Goal: Task Accomplishment & Management: Manage account settings

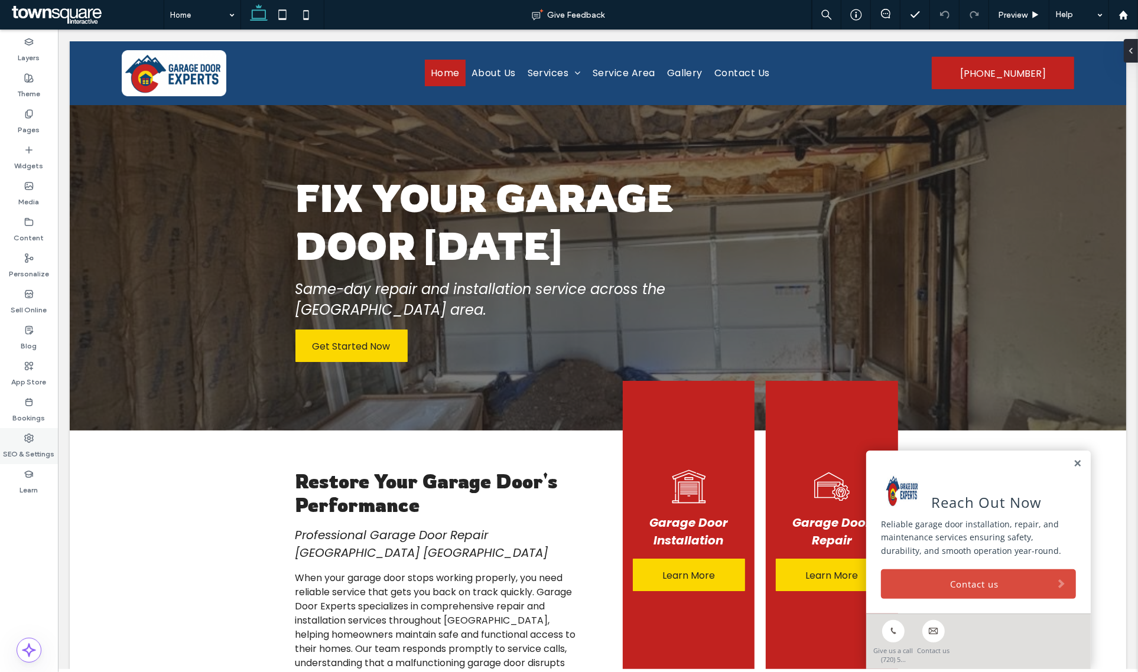
click at [28, 444] on label "SEO & Settings" at bounding box center [29, 451] width 51 height 17
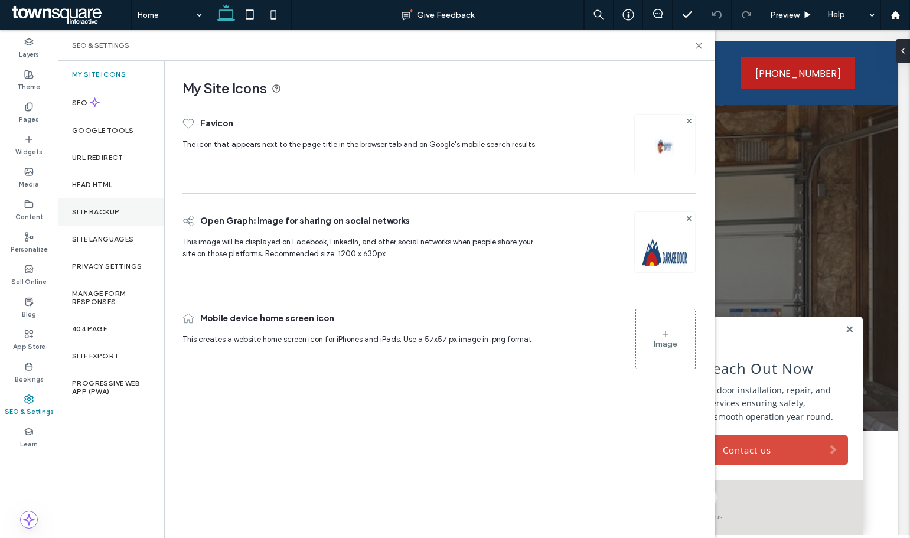
click at [92, 216] on div "Site Backup" at bounding box center [111, 211] width 106 height 27
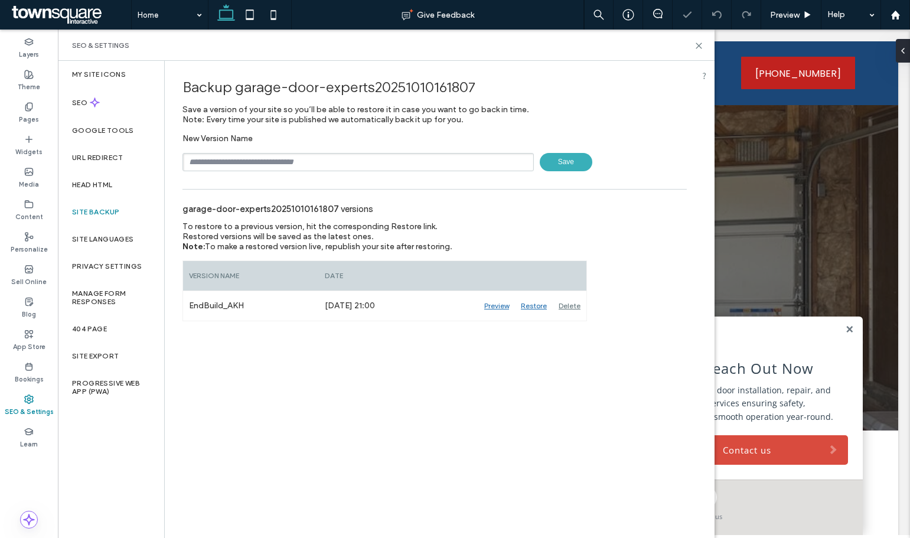
click at [257, 162] on input "text" at bounding box center [358, 162] width 351 height 18
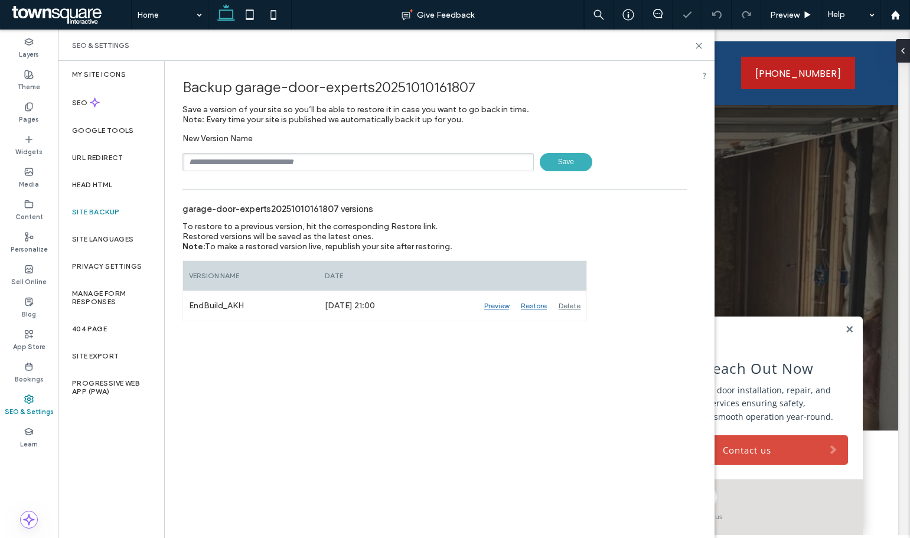
type input "**********"
click at [565, 171] on div "**********" at bounding box center [435, 191] width 540 height 261
click at [564, 168] on span "Save" at bounding box center [566, 162] width 53 height 18
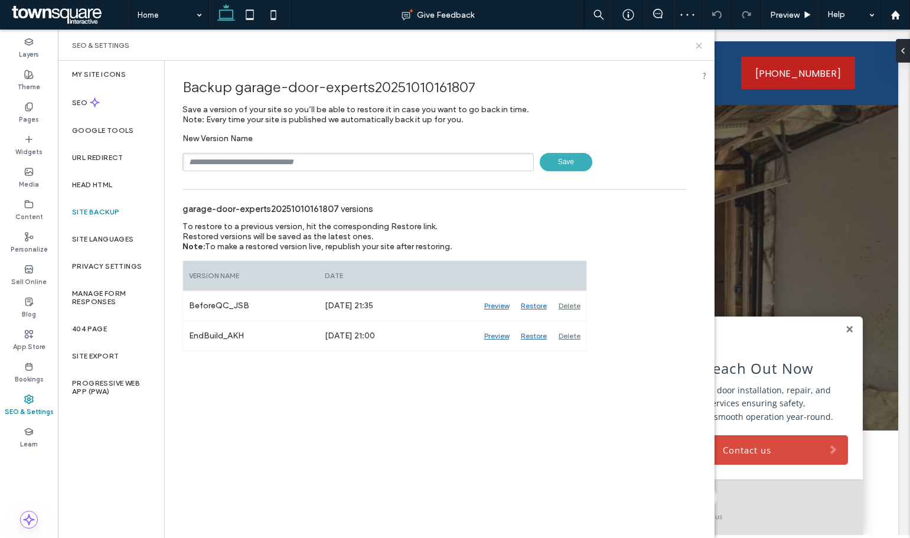
click at [701, 48] on icon at bounding box center [699, 45] width 9 height 9
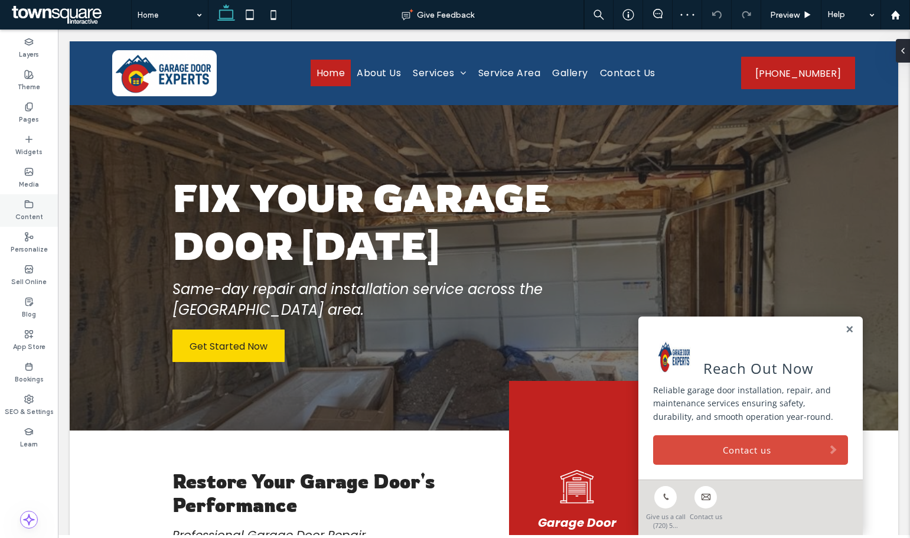
click at [45, 204] on div "Content" at bounding box center [29, 210] width 58 height 32
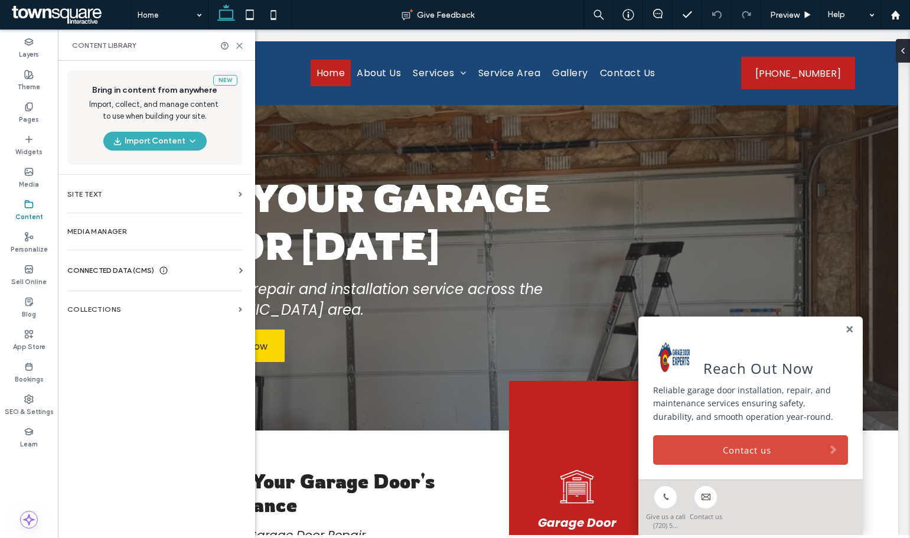
click at [83, 267] on span "CONNECTED DATA (CMS)" at bounding box center [110, 271] width 87 height 12
click at [105, 290] on section "Business Info" at bounding box center [157, 299] width 180 height 27
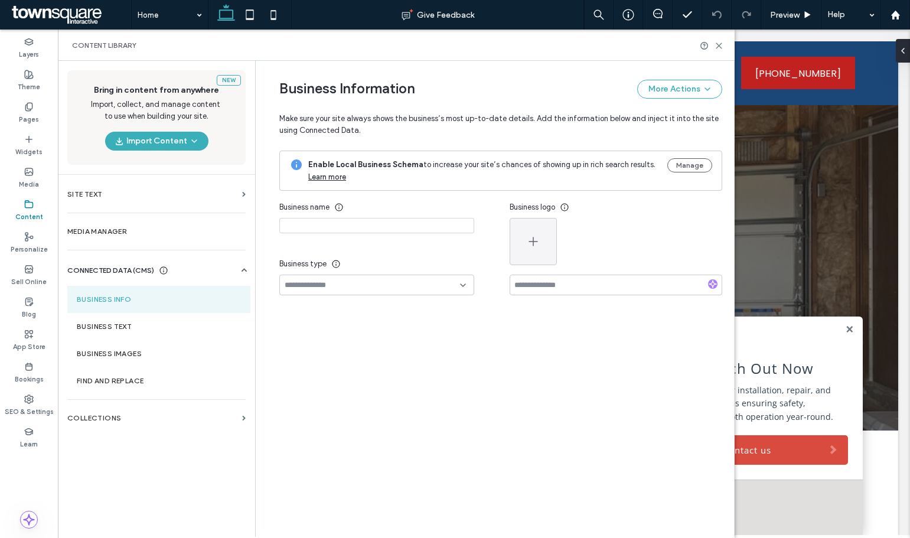
type input "**********"
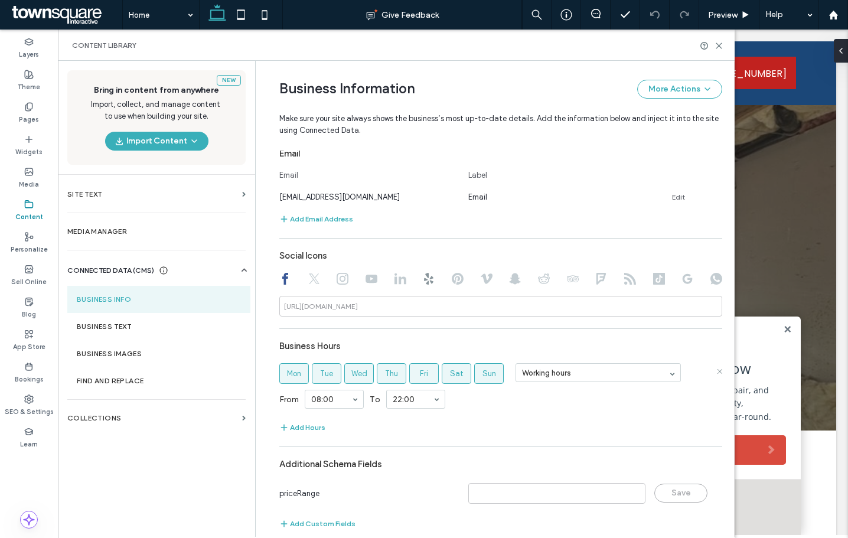
scroll to position [463, 0]
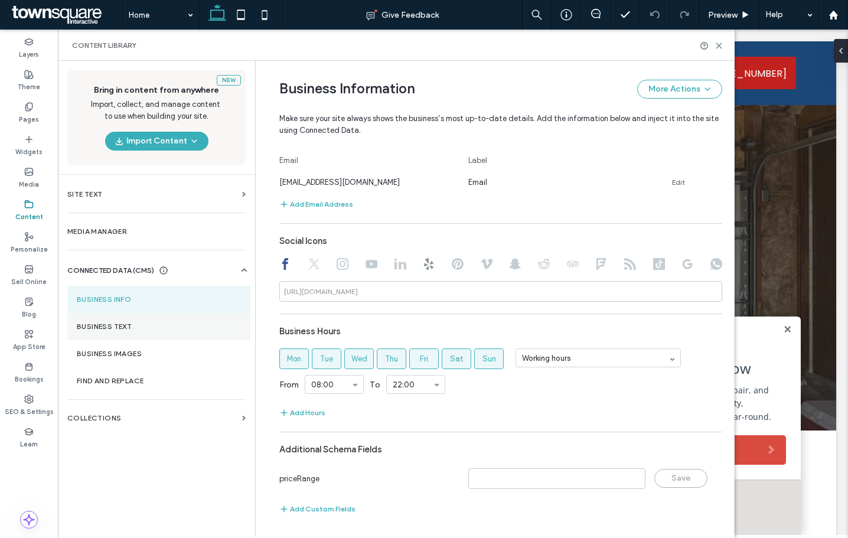
click at [136, 324] on label "Business Text" at bounding box center [159, 327] width 164 height 8
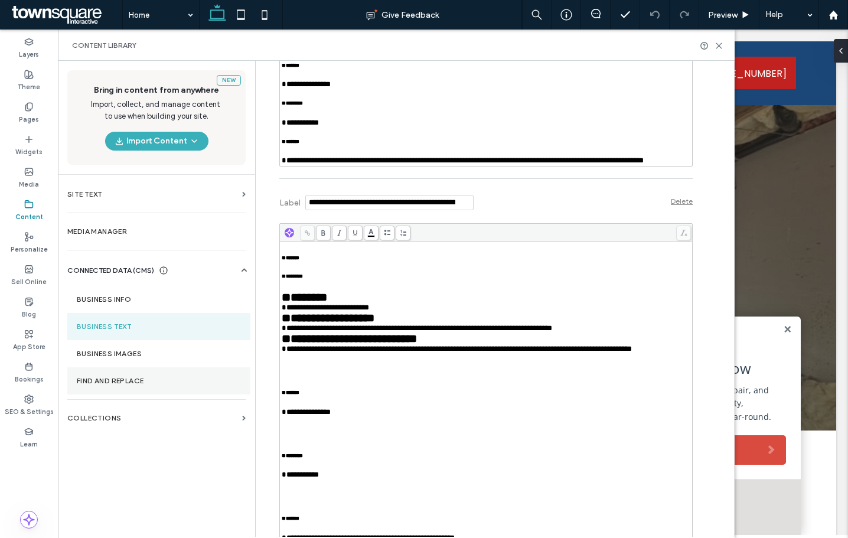
scroll to position [1418, 0]
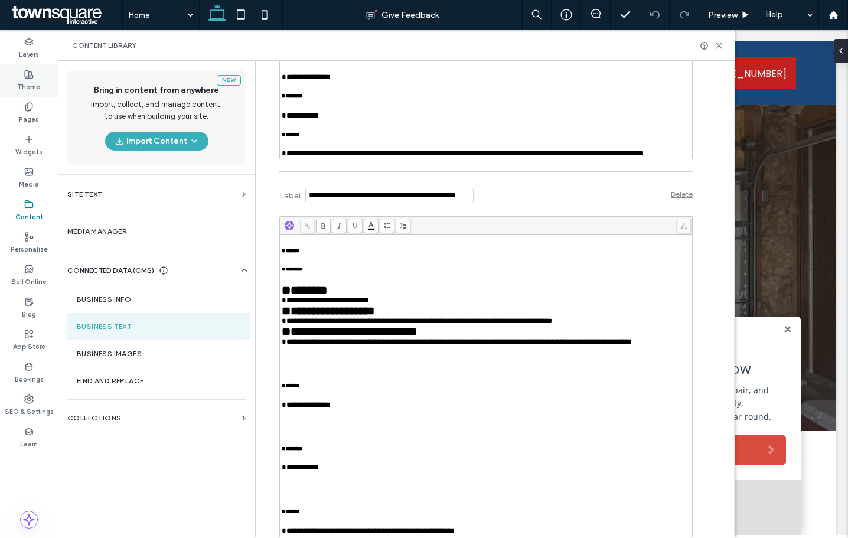
click at [20, 74] on div "Theme" at bounding box center [29, 80] width 58 height 32
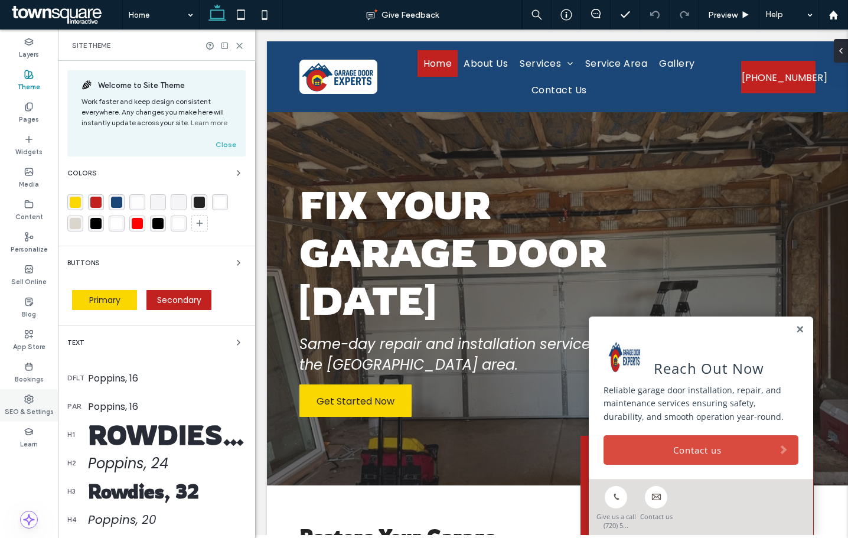
click at [30, 399] on use at bounding box center [29, 399] width 8 height 8
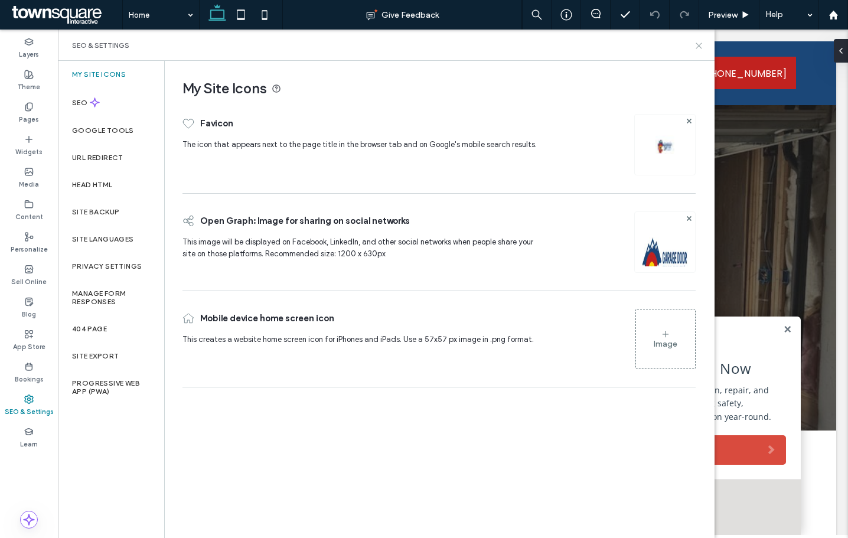
click at [699, 45] on use at bounding box center [698, 45] width 5 height 5
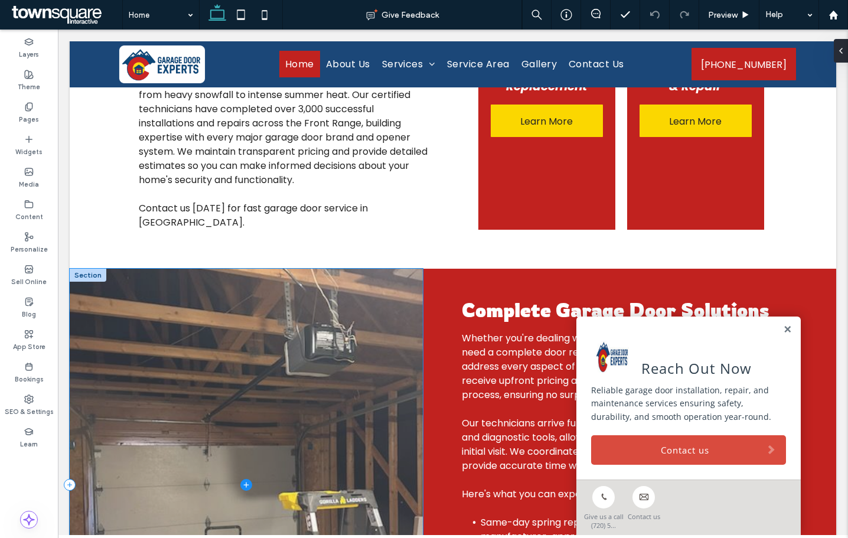
scroll to position [709, 0]
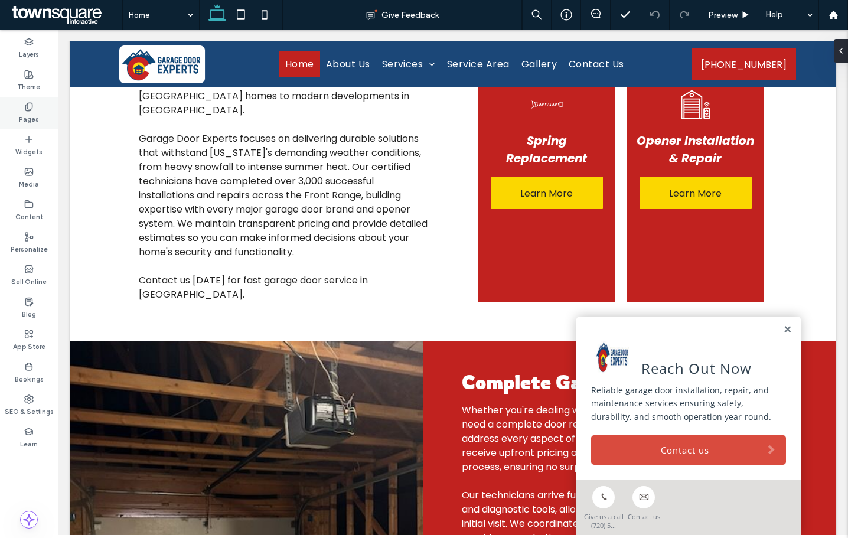
click at [44, 109] on div "Pages" at bounding box center [29, 113] width 58 height 32
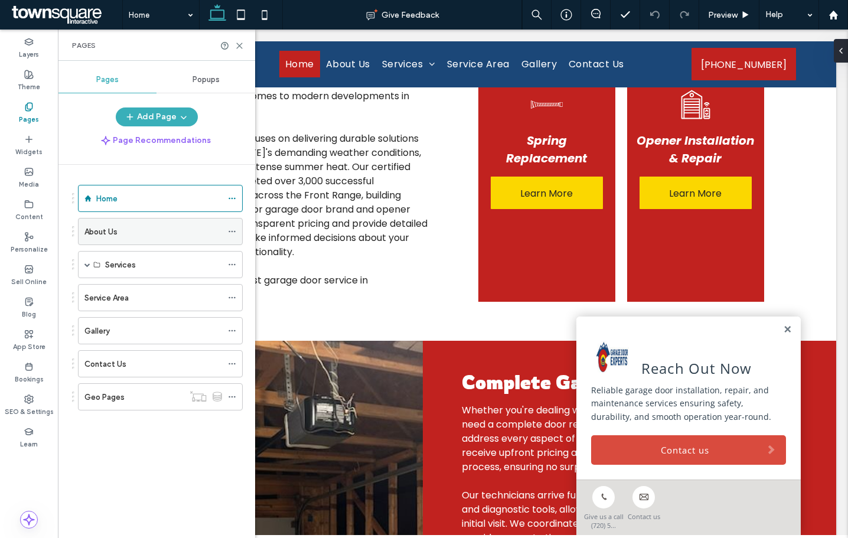
click at [145, 234] on div "About Us" at bounding box center [153, 232] width 138 height 12
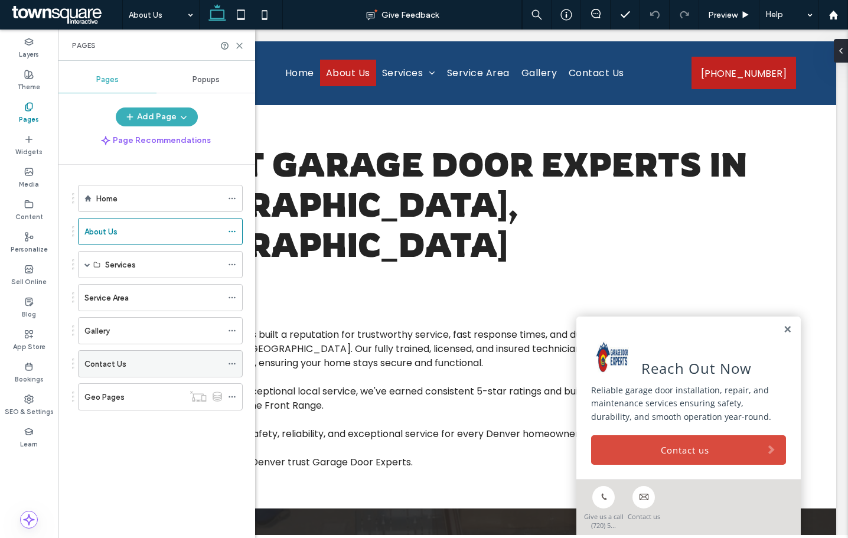
click at [99, 354] on div "Contact Us" at bounding box center [153, 364] width 138 height 26
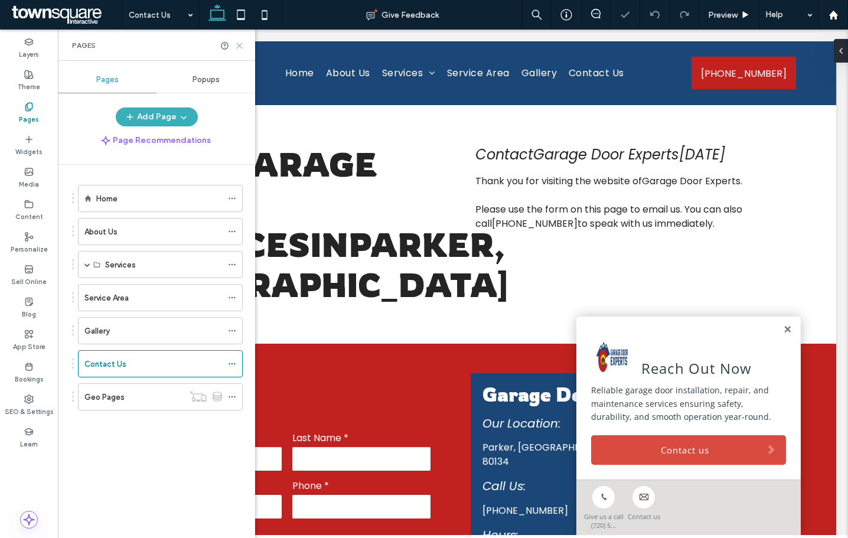
click at [240, 47] on icon at bounding box center [239, 45] width 9 height 9
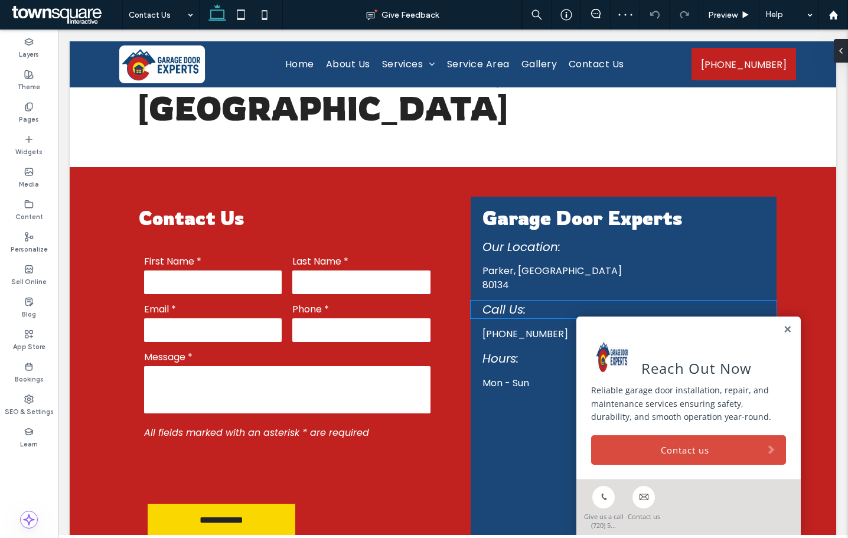
scroll to position [177, 0]
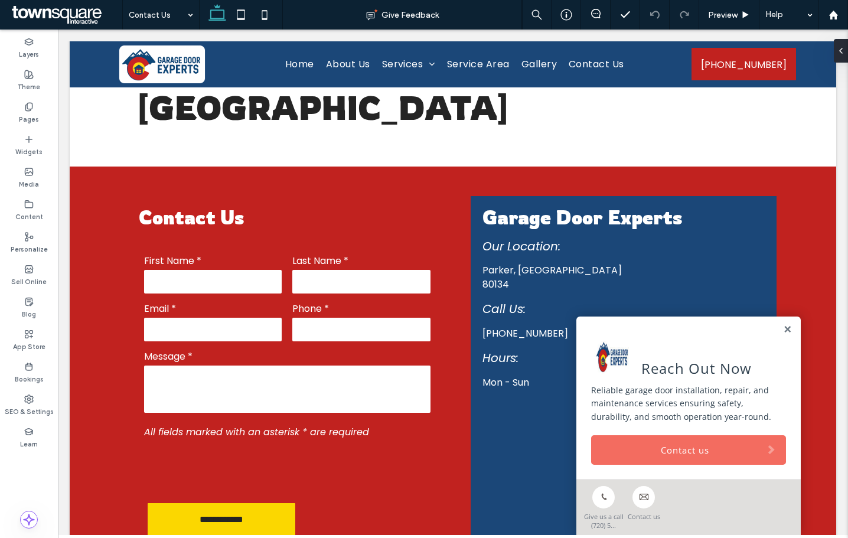
click at [700, 454] on link "Contact us" at bounding box center [688, 450] width 195 height 30
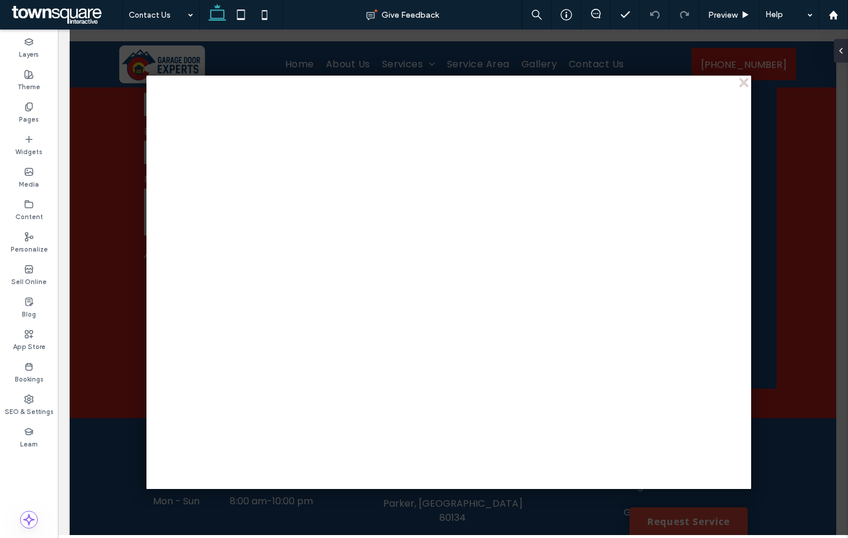
scroll to position [0, 0]
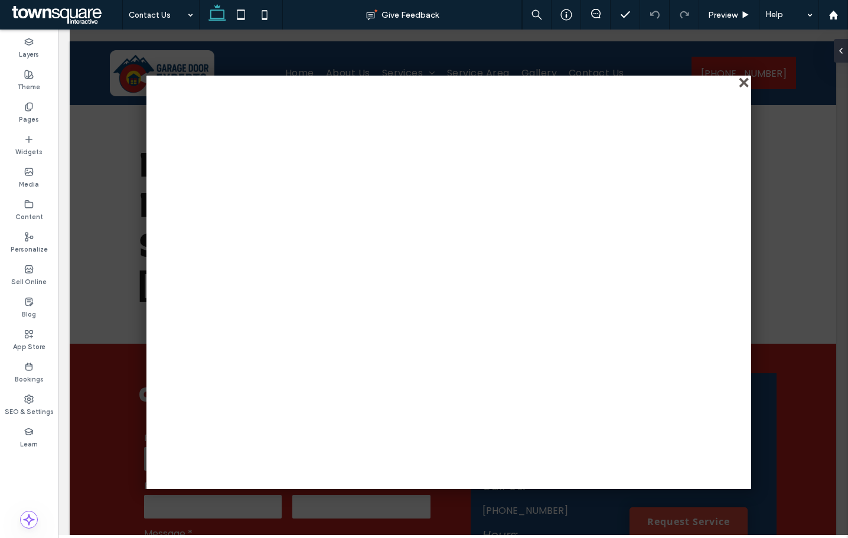
click at [744, 84] on div "close" at bounding box center [745, 83] width 9 height 9
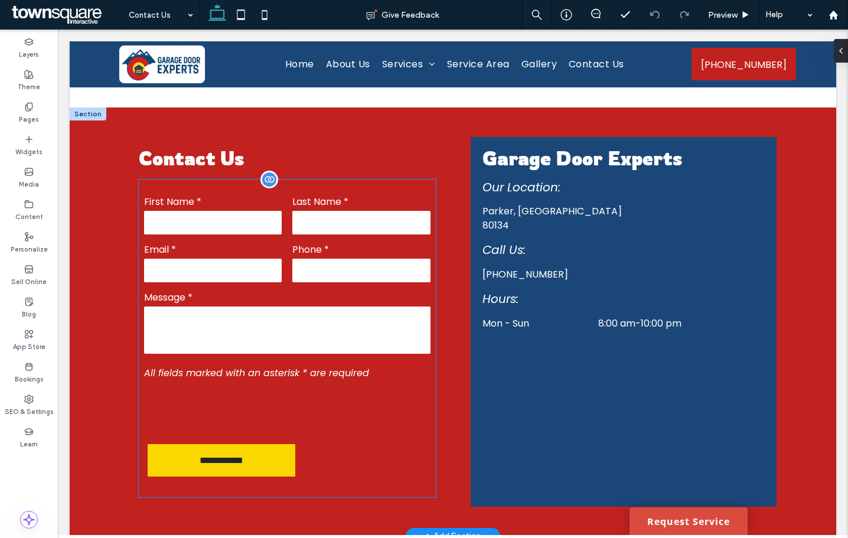
click at [267, 307] on textarea at bounding box center [287, 330] width 287 height 47
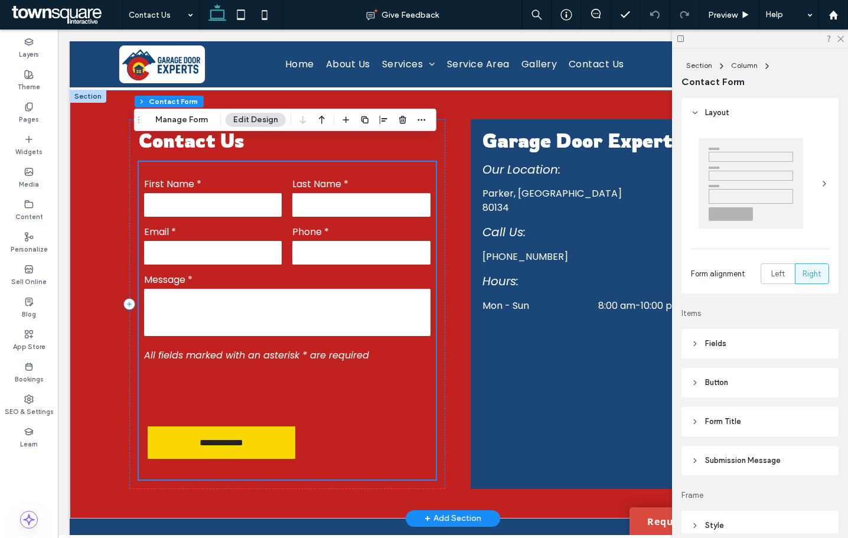
type input "*"
type input "***"
type input "*"
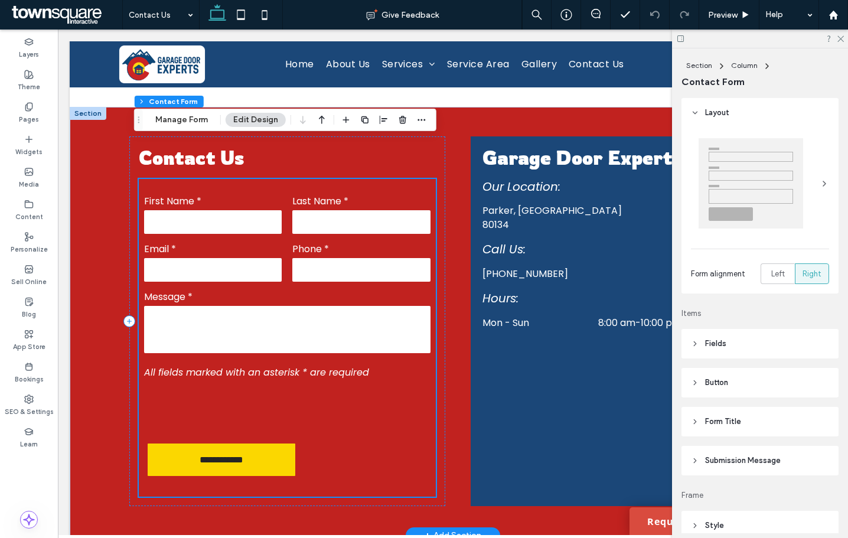
scroll to position [219, 0]
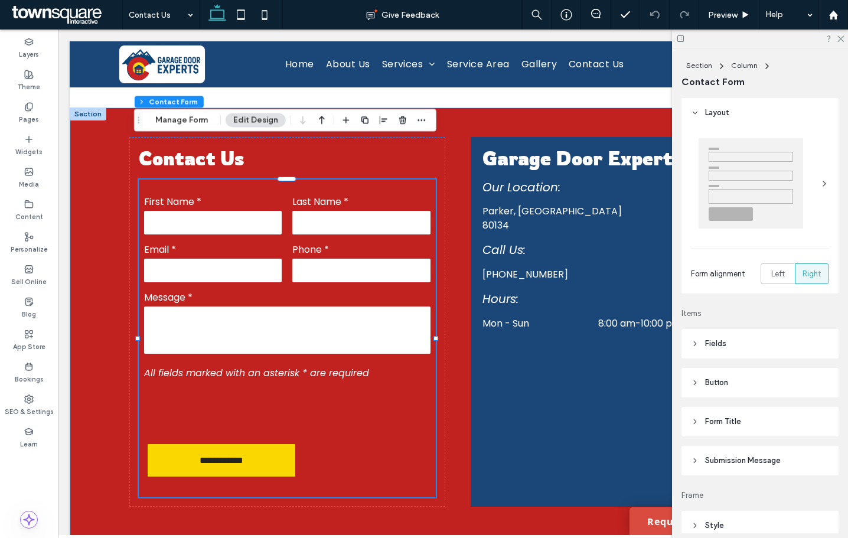
click at [738, 458] on span "Submission Message" at bounding box center [743, 461] width 76 height 12
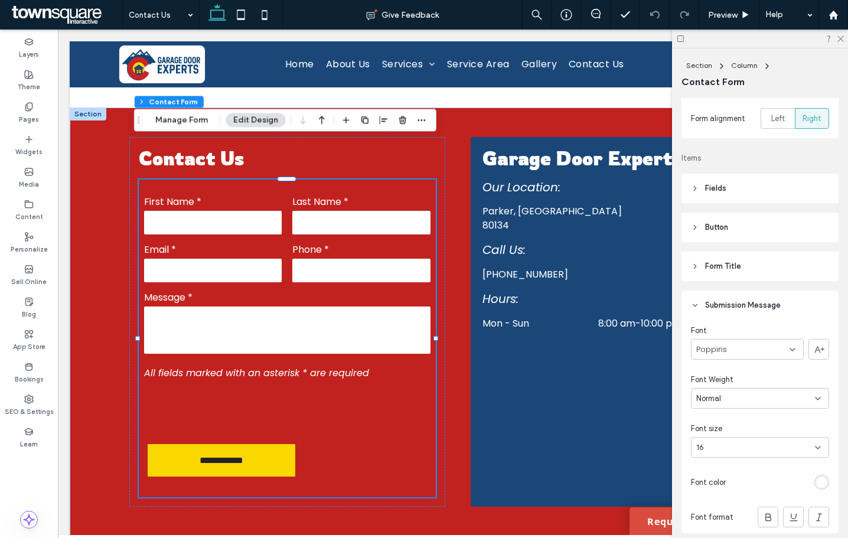
scroll to position [177, 0]
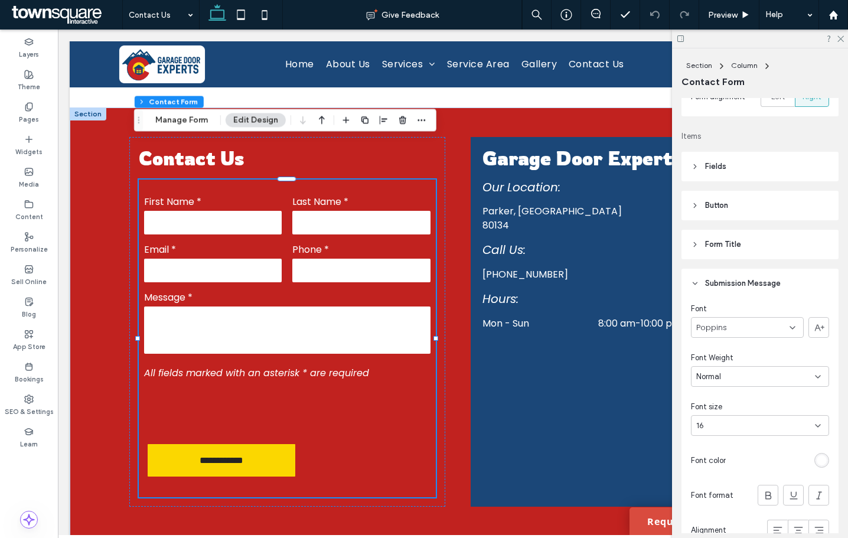
click at [715, 279] on span "Submission Message" at bounding box center [743, 284] width 76 height 12
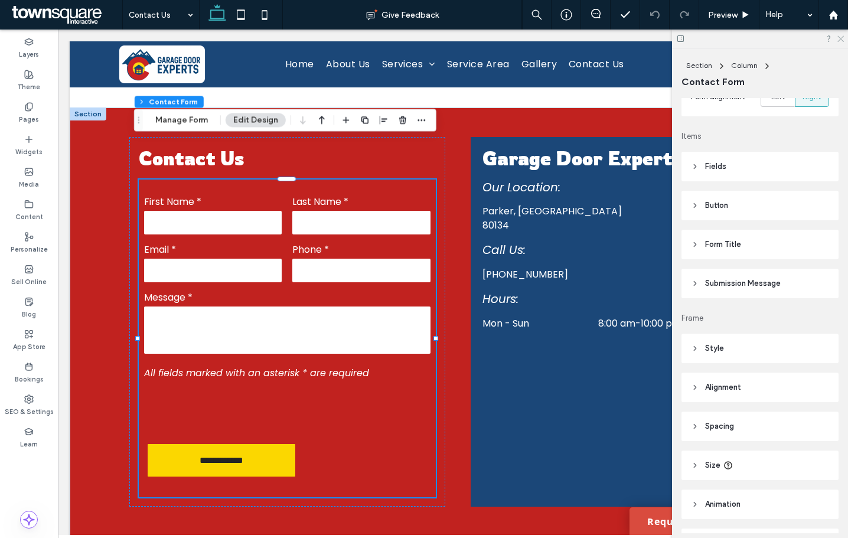
click at [841, 38] on use at bounding box center [841, 39] width 6 height 6
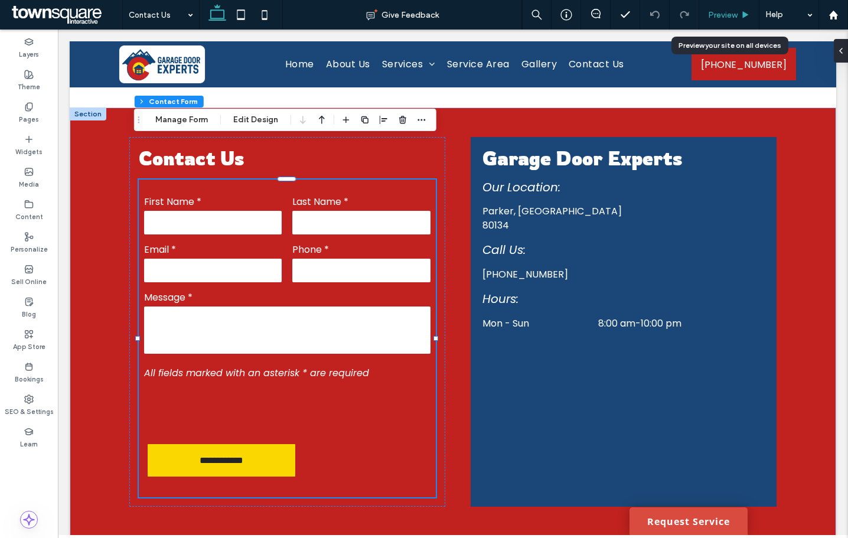
click at [723, 18] on span "Preview" at bounding box center [723, 15] width 30 height 10
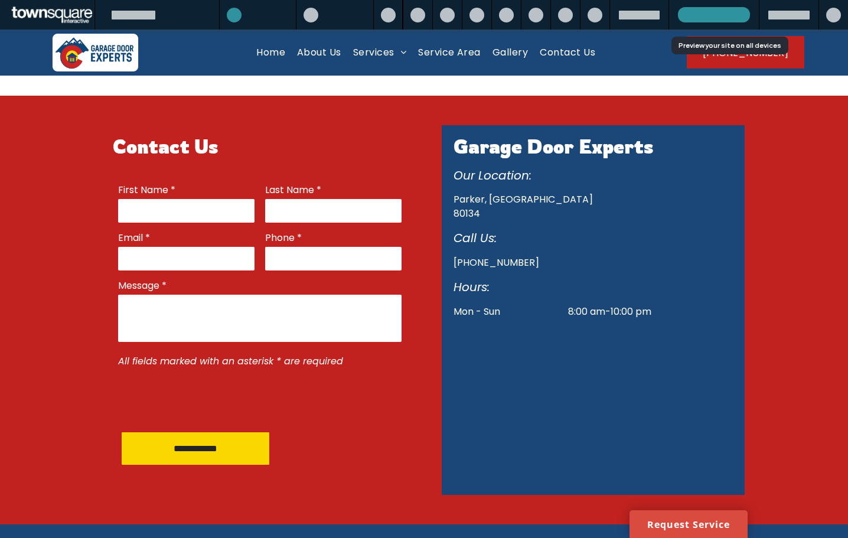
scroll to position [207, 0]
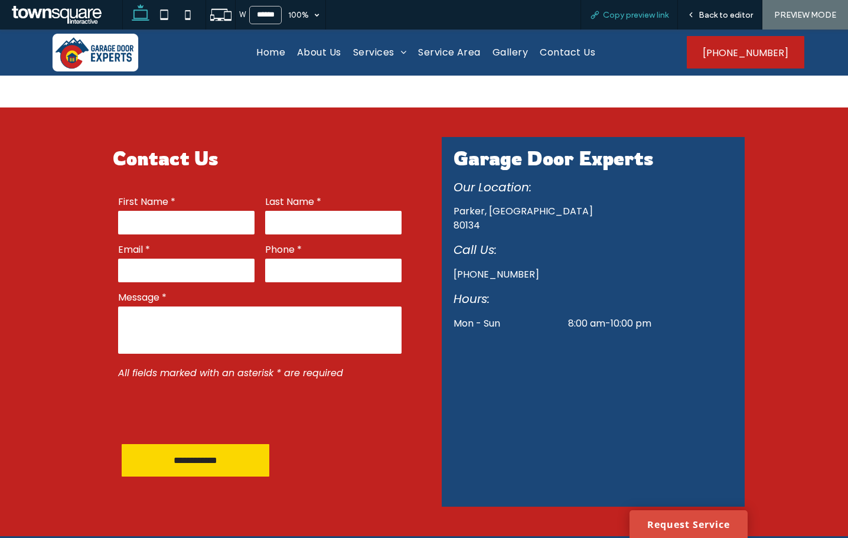
click at [649, 15] on span "Copy preview link" at bounding box center [636, 15] width 66 height 10
click at [693, 15] on icon at bounding box center [691, 15] width 8 height 8
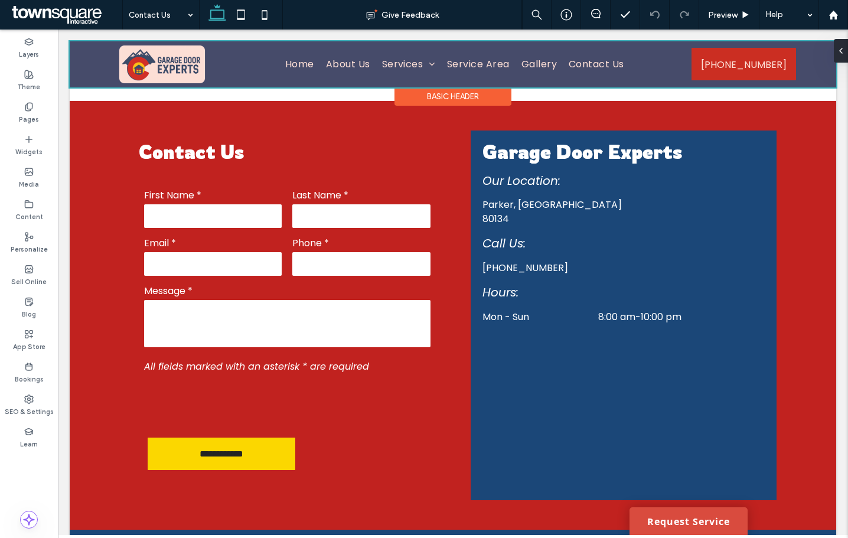
scroll to position [219, 0]
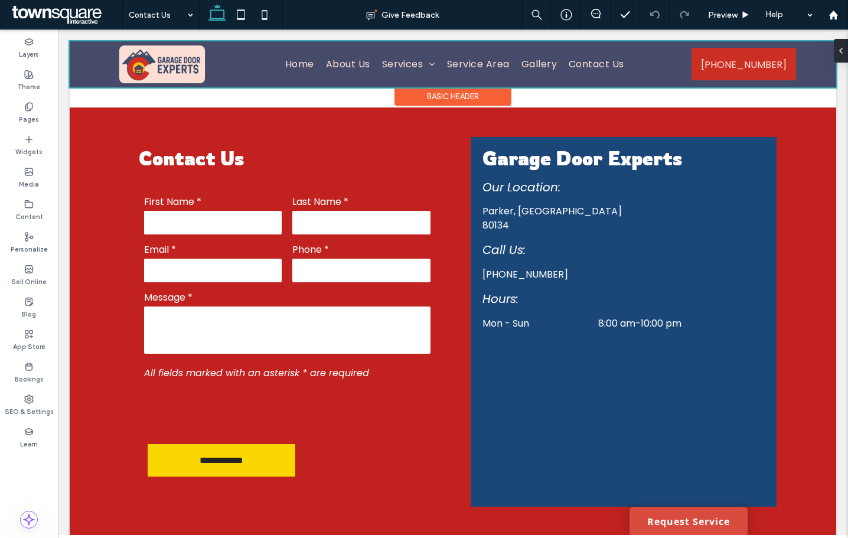
click at [388, 62] on div at bounding box center [453, 64] width 767 height 46
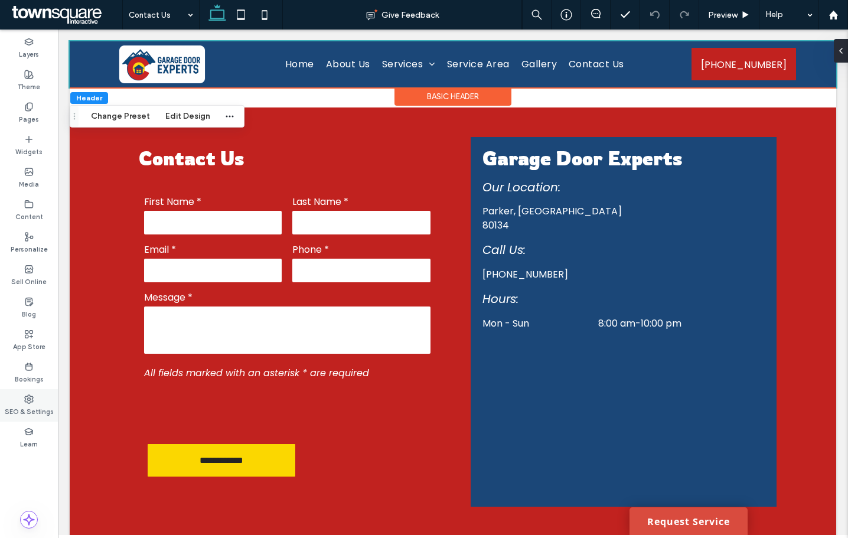
click at [50, 393] on div "SEO & Settings" at bounding box center [29, 405] width 58 height 32
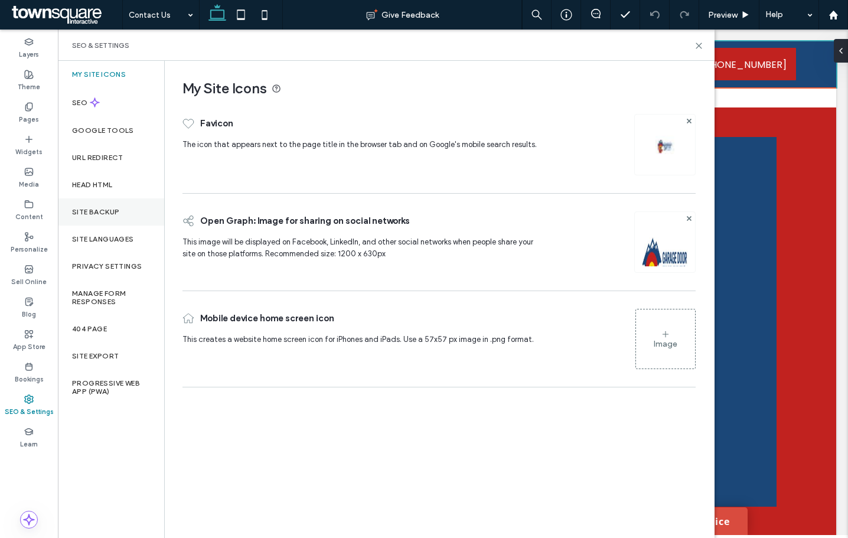
click at [109, 222] on div "Site Backup" at bounding box center [111, 211] width 106 height 27
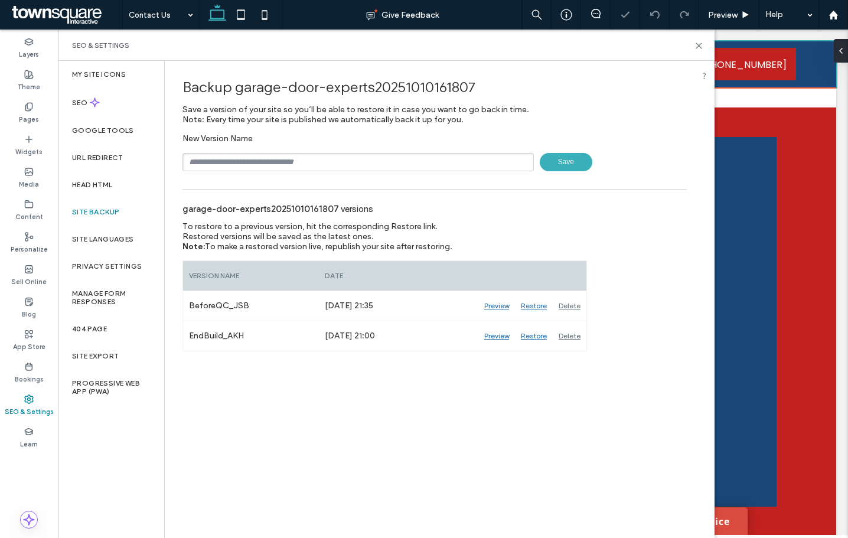
click at [245, 159] on input "text" at bounding box center [358, 162] width 351 height 18
type input "**********"
click at [555, 161] on span "Save" at bounding box center [566, 162] width 53 height 18
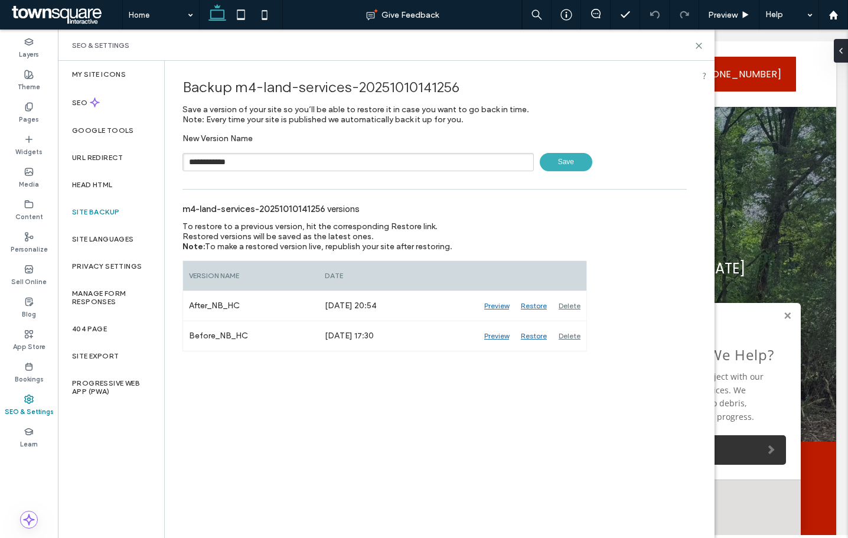
click at [550, 161] on span "Save" at bounding box center [566, 162] width 53 height 18
click at [699, 45] on use at bounding box center [698, 45] width 5 height 5
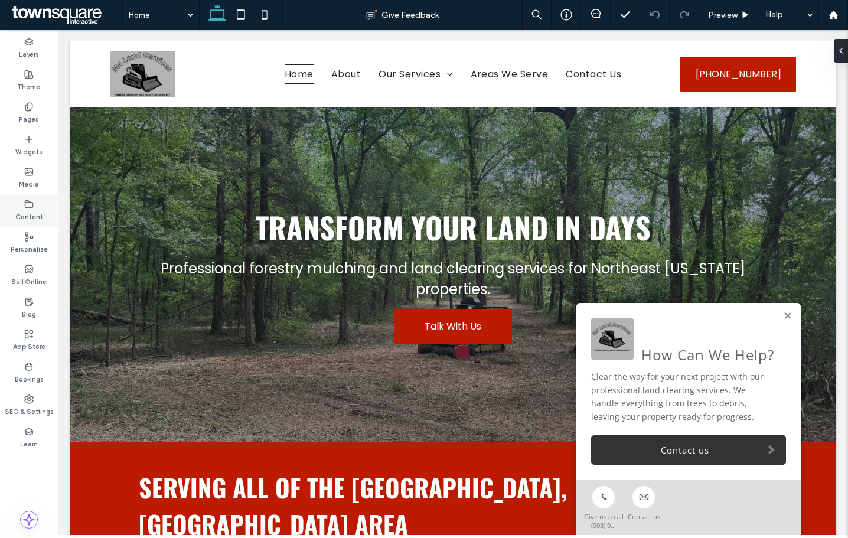
click at [19, 204] on div "Content" at bounding box center [29, 210] width 58 height 32
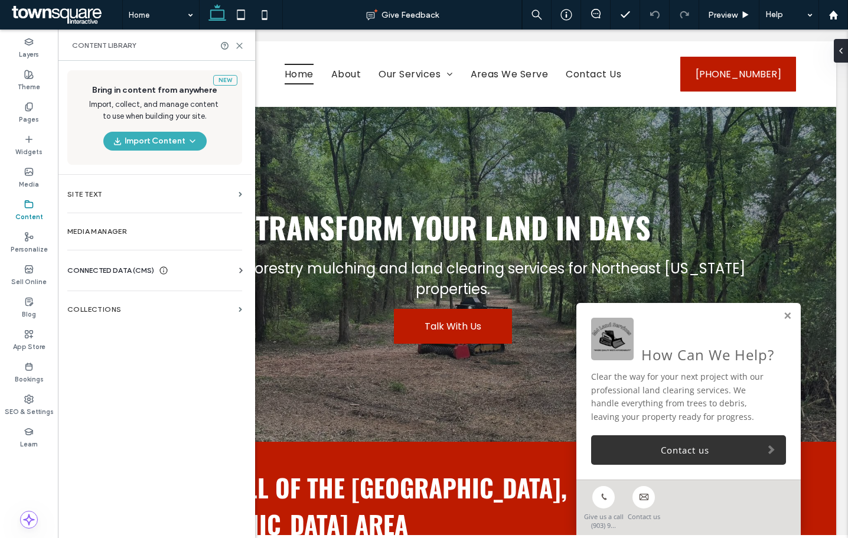
click at [87, 260] on div "CONNECTED DATA (CMS) Business Info Business Text Business Images Find and Repla…" at bounding box center [155, 270] width 194 height 31
click at [90, 275] on span "CONNECTED DATA (CMS)" at bounding box center [110, 271] width 87 height 12
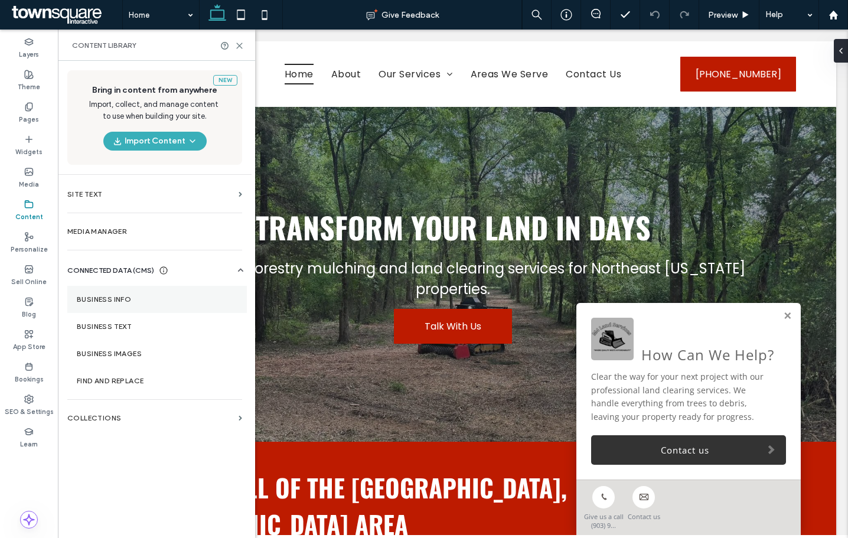
click at [97, 303] on label "Business Info" at bounding box center [157, 299] width 161 height 8
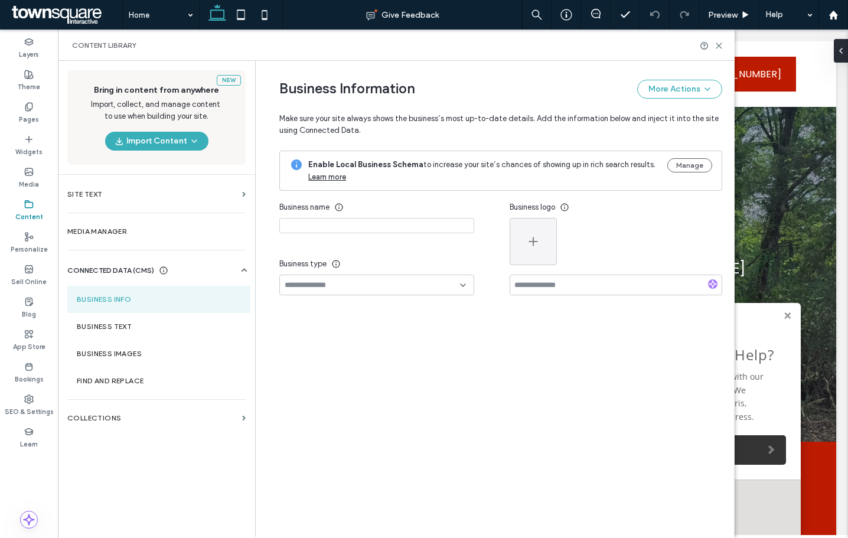
type input "**********"
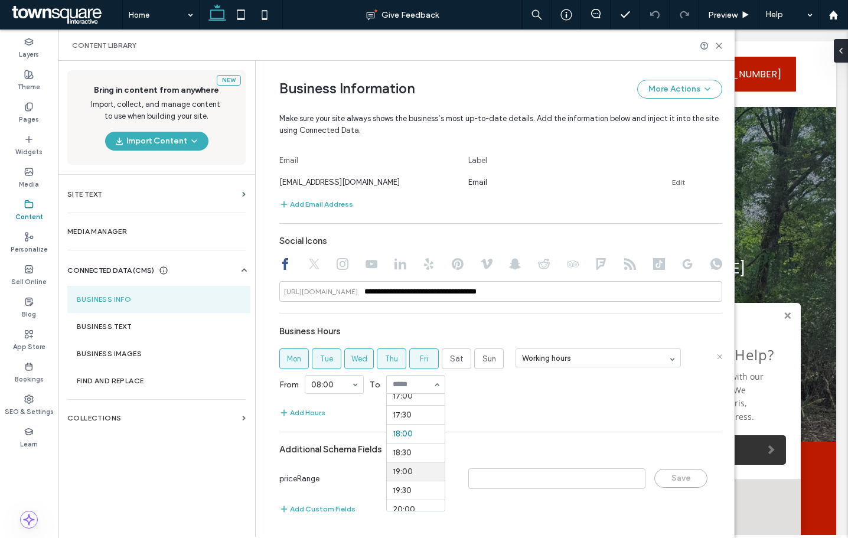
scroll to position [621, 0]
click at [489, 401] on section "Business Hours Mon Tue Wed Thu Fri Sat Sun Working hours From 08:00 To 17:00 Ad…" at bounding box center [500, 370] width 443 height 100
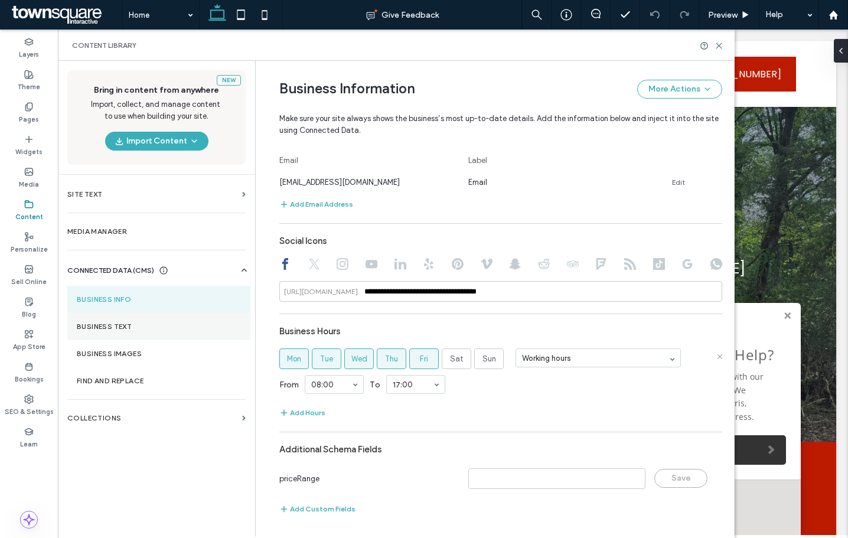
click at [116, 327] on label "Business Text" at bounding box center [159, 327] width 164 height 8
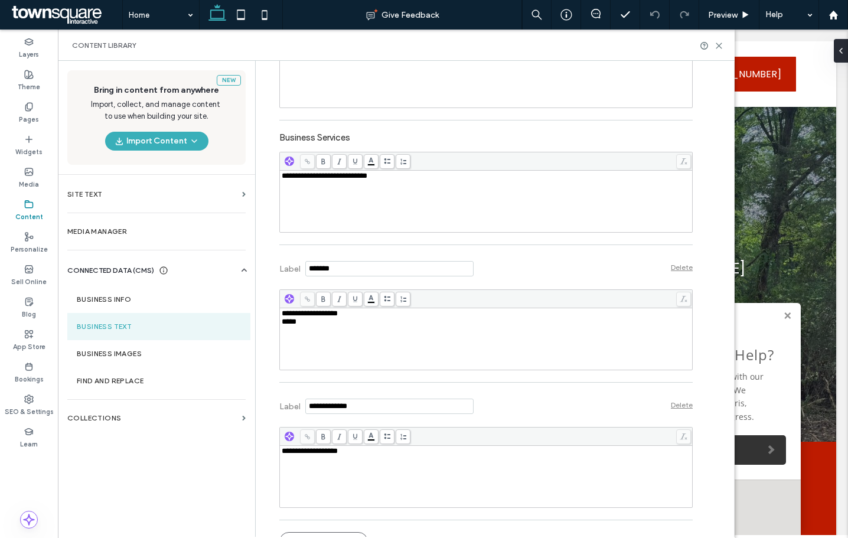
scroll to position [352, 0]
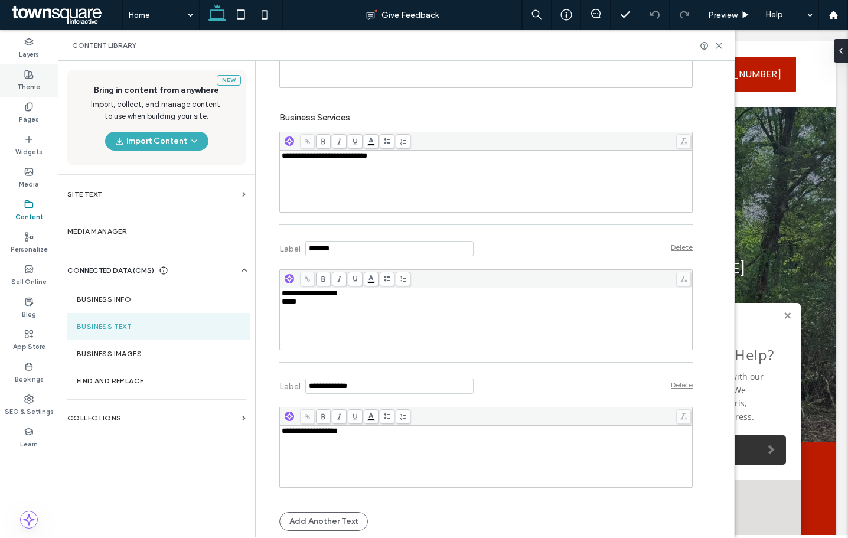
click at [25, 85] on label "Theme" at bounding box center [29, 85] width 22 height 13
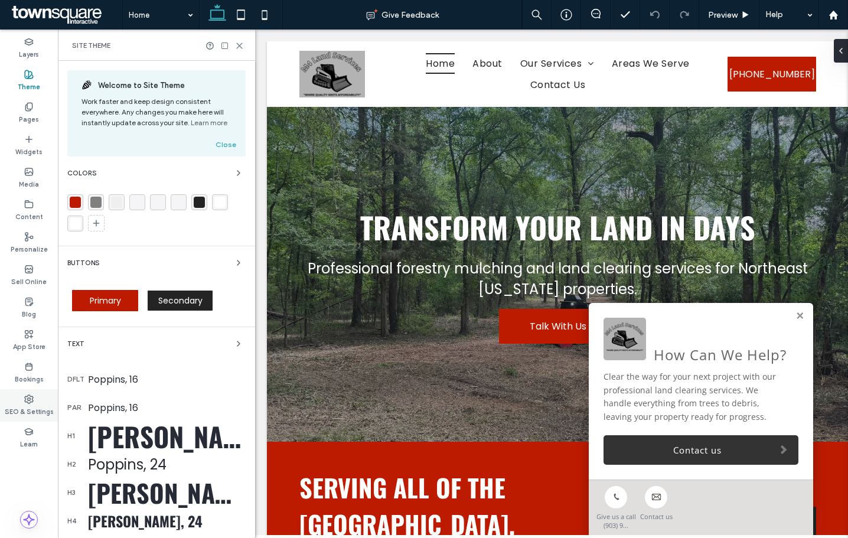
click at [30, 403] on use at bounding box center [29, 399] width 8 height 8
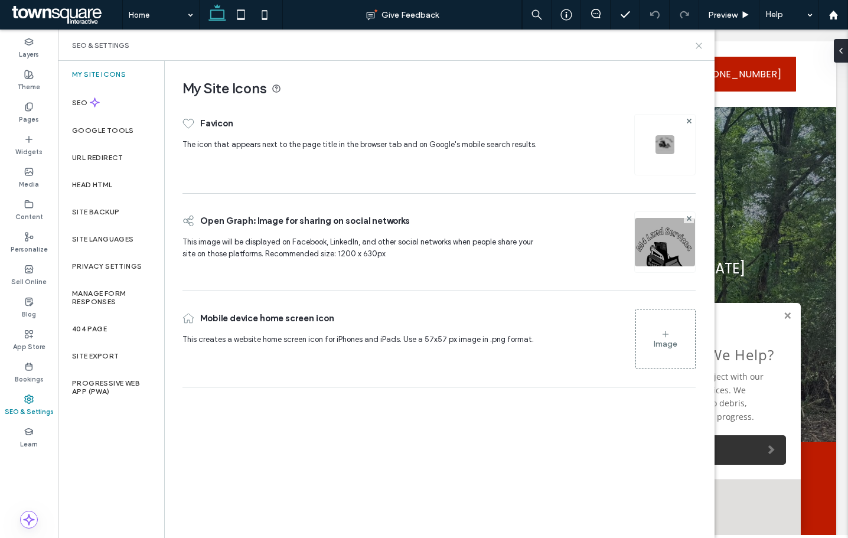
click at [698, 46] on icon at bounding box center [699, 45] width 9 height 9
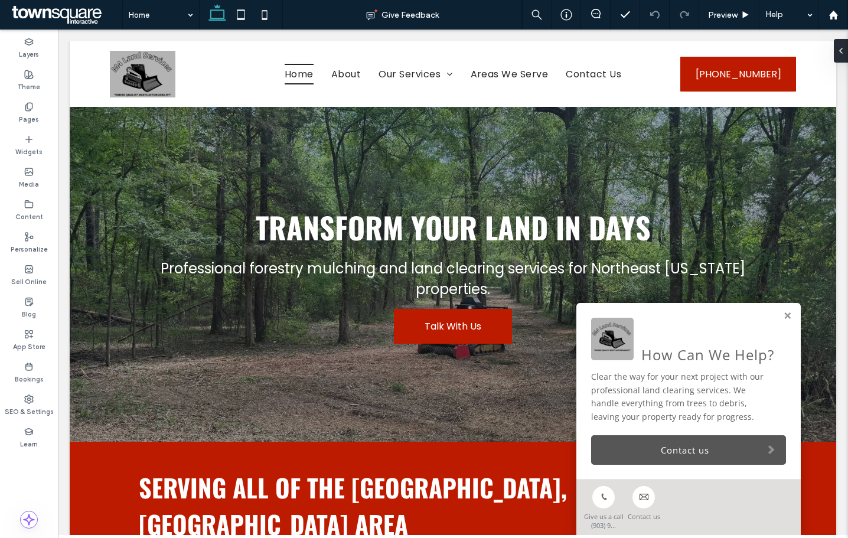
click at [616, 446] on link "Contact us" at bounding box center [688, 450] width 195 height 30
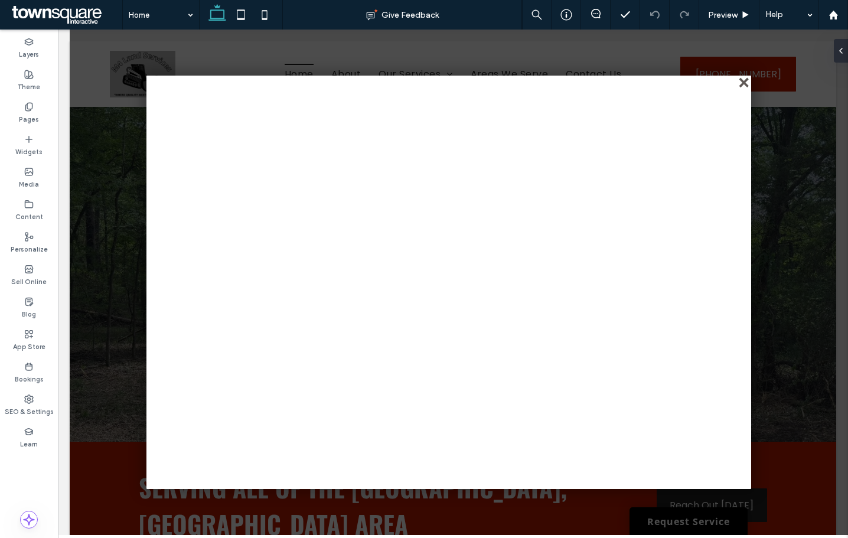
click at [741, 83] on div "close" at bounding box center [745, 83] width 9 height 9
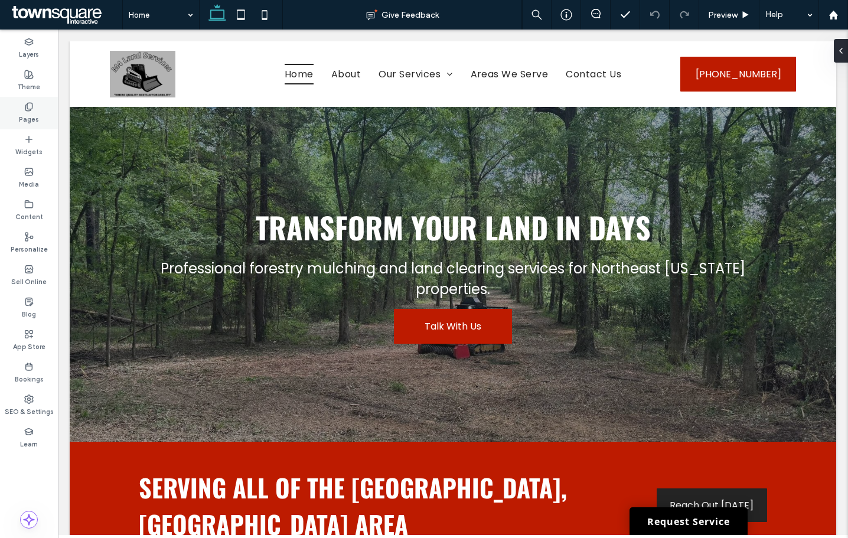
click at [15, 116] on div "Pages" at bounding box center [29, 113] width 58 height 32
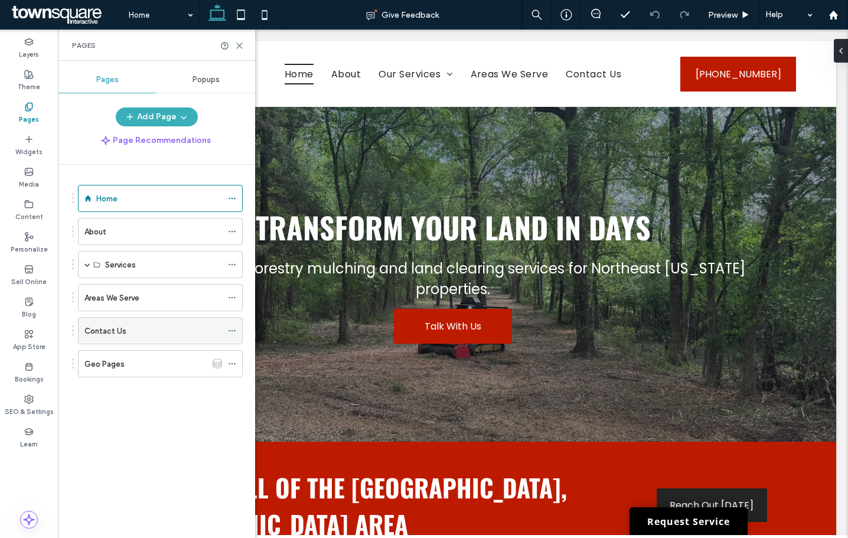
click at [115, 333] on label "Contact Us" at bounding box center [105, 331] width 42 height 21
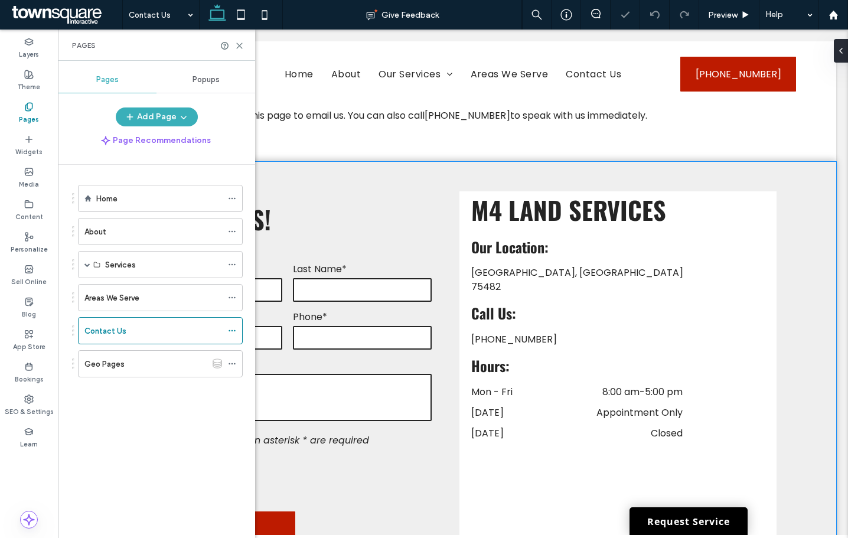
scroll to position [236, 0]
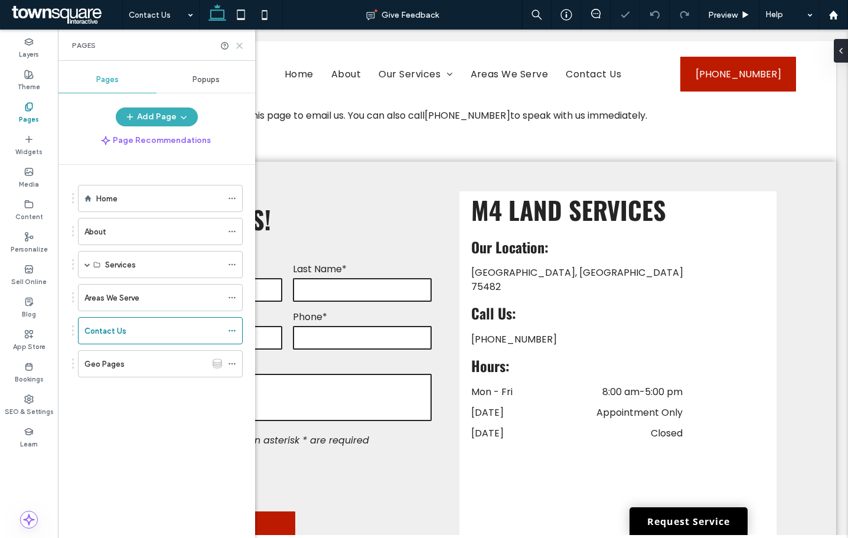
click at [238, 45] on icon at bounding box center [239, 45] width 9 height 9
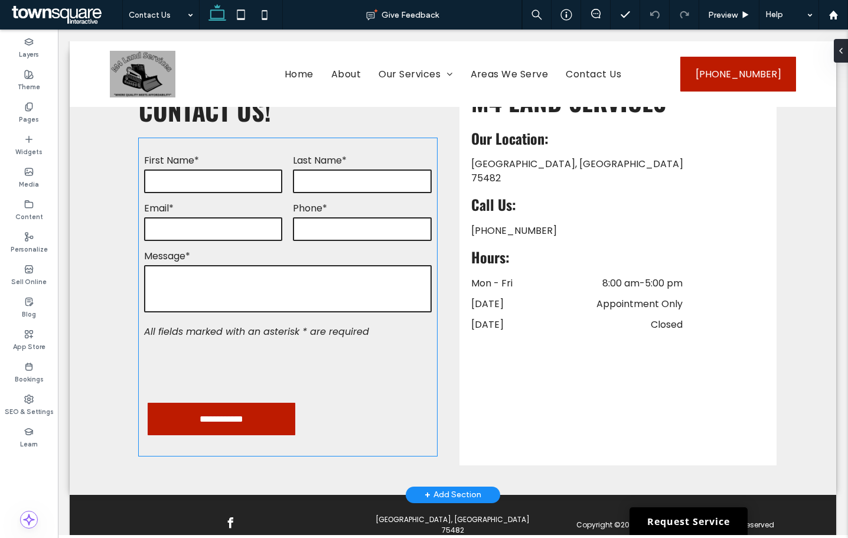
scroll to position [0, 0]
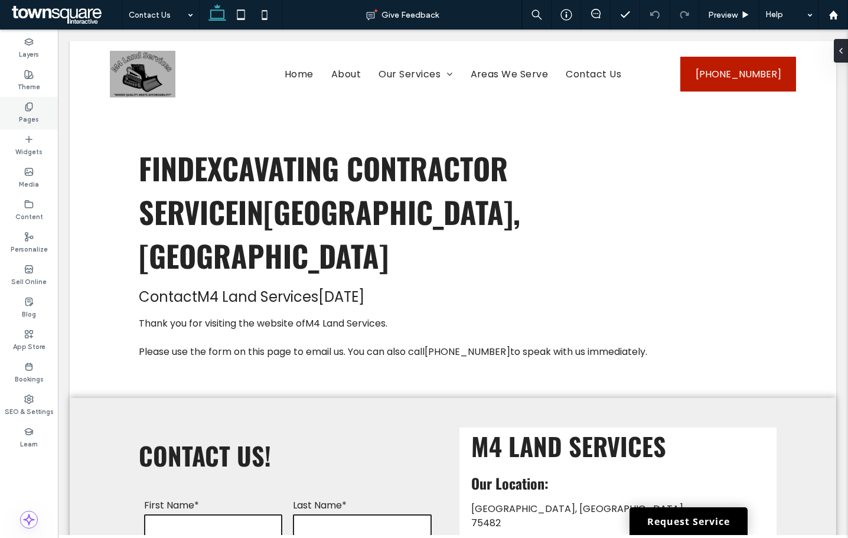
click at [38, 116] on label "Pages" at bounding box center [29, 118] width 20 height 13
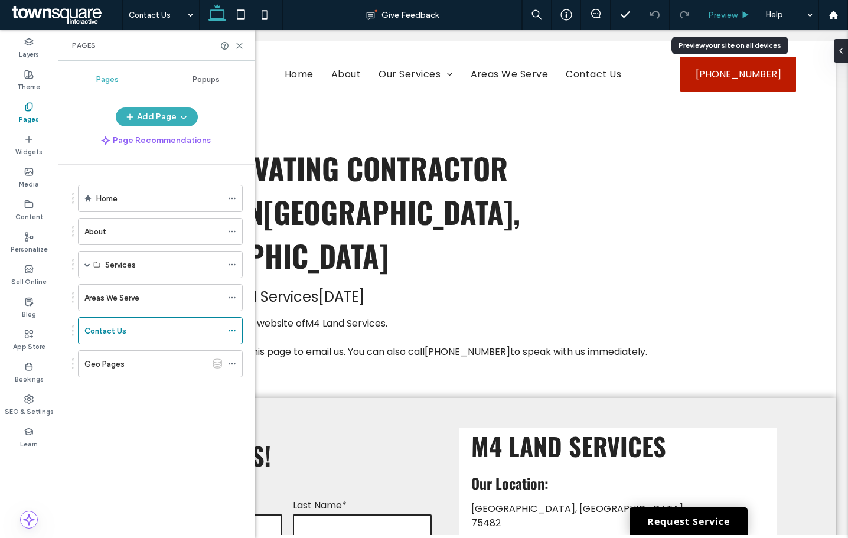
click at [736, 5] on div "Preview" at bounding box center [729, 15] width 60 height 30
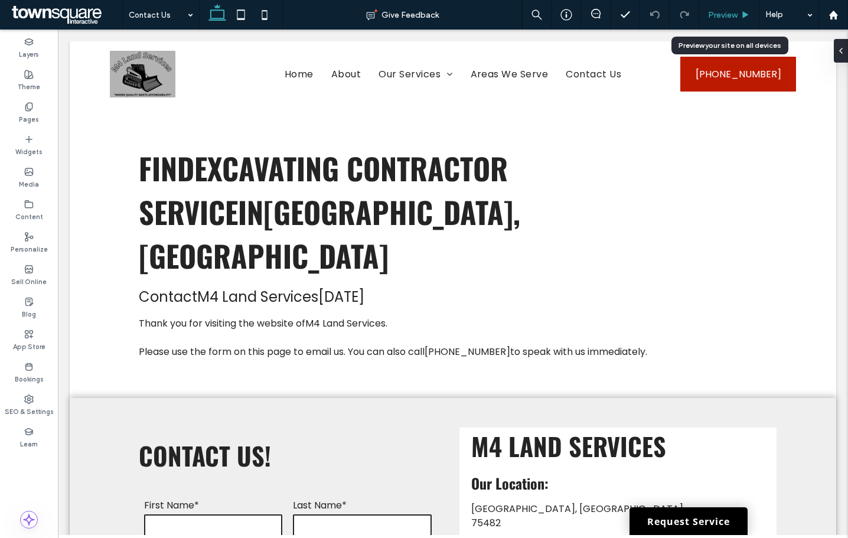
click at [727, 11] on span "Preview" at bounding box center [723, 15] width 30 height 10
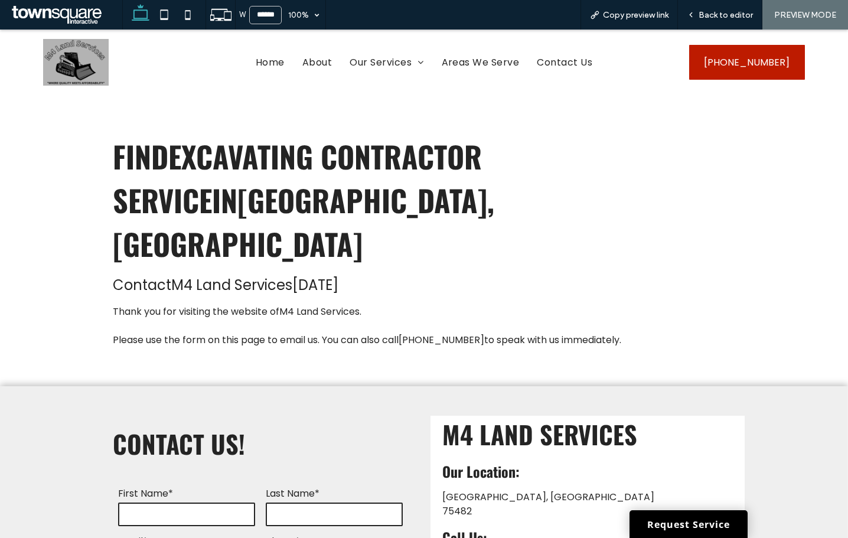
click at [629, 16] on span "Copy preview link" at bounding box center [636, 15] width 66 height 10
click at [701, 14] on span "Back to editor" at bounding box center [726, 15] width 54 height 10
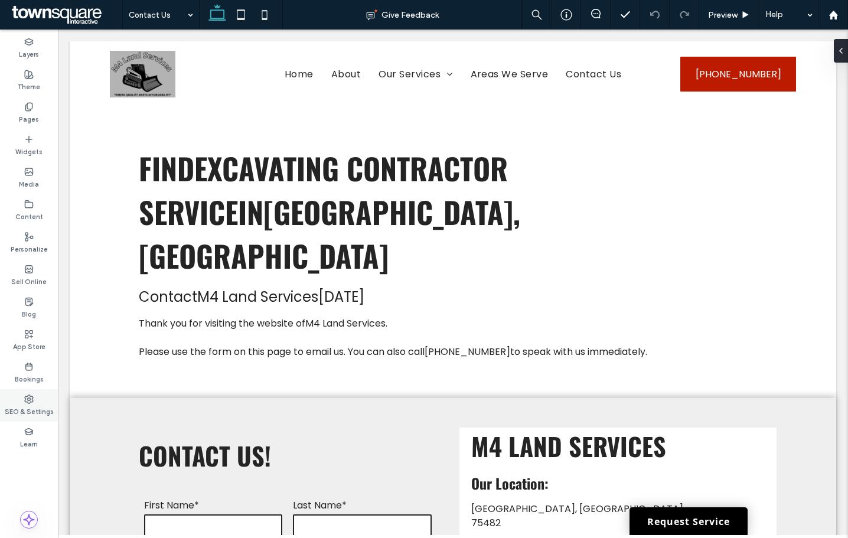
click at [29, 392] on div "SEO & Settings" at bounding box center [29, 405] width 58 height 32
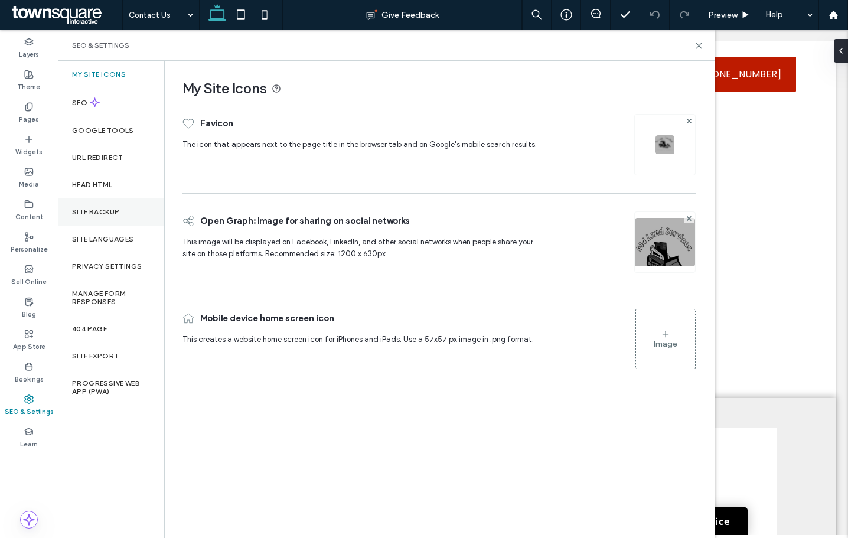
click at [81, 220] on div "Site Backup" at bounding box center [111, 211] width 106 height 27
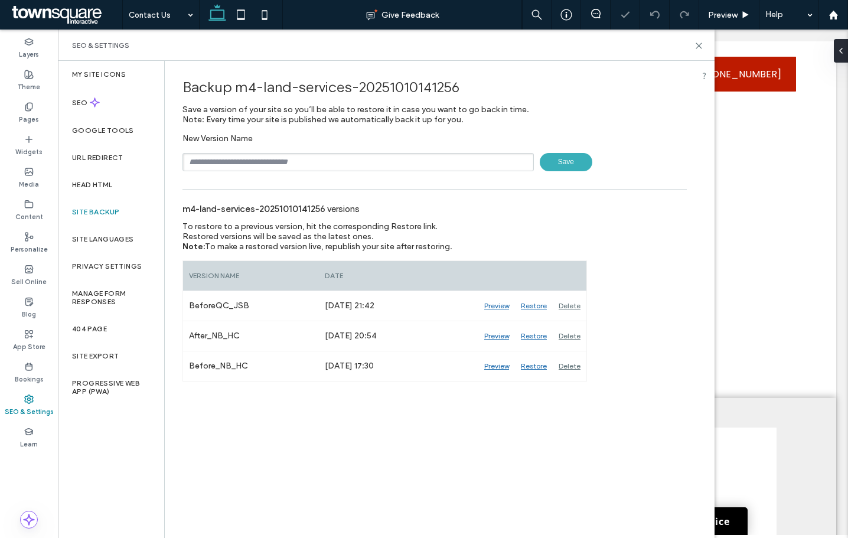
click at [243, 161] on input "text" at bounding box center [358, 162] width 351 height 18
type input "**********"
click at [562, 165] on span "Save" at bounding box center [566, 162] width 53 height 18
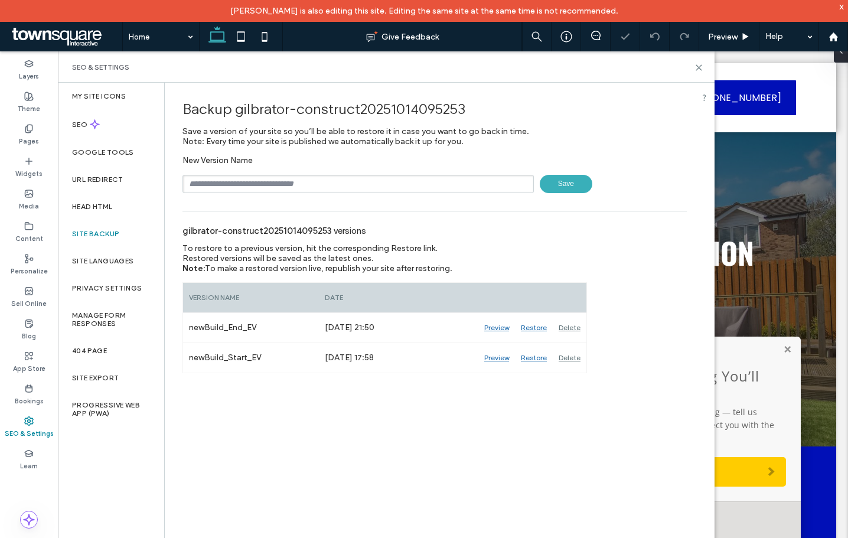
type input "**********"
click at [558, 188] on span "Save" at bounding box center [566, 184] width 53 height 18
click at [696, 68] on icon at bounding box center [699, 67] width 9 height 9
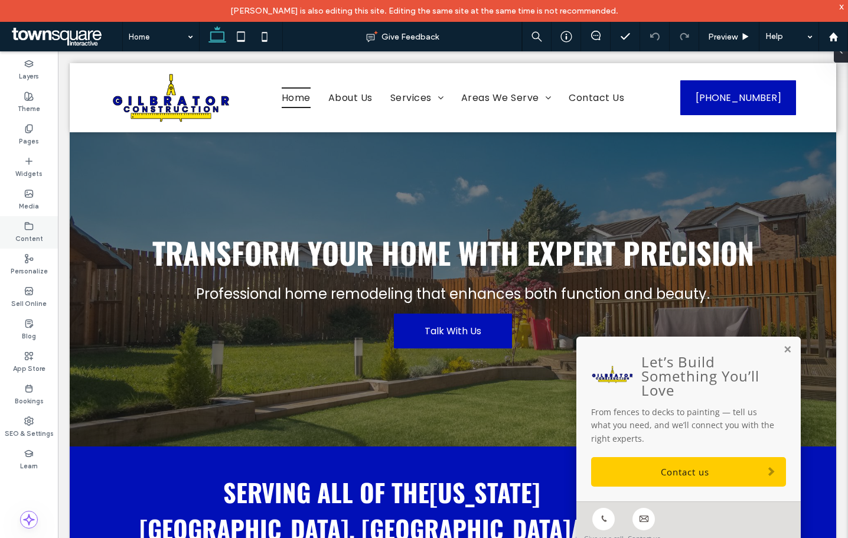
click at [21, 229] on div "Content" at bounding box center [29, 232] width 58 height 32
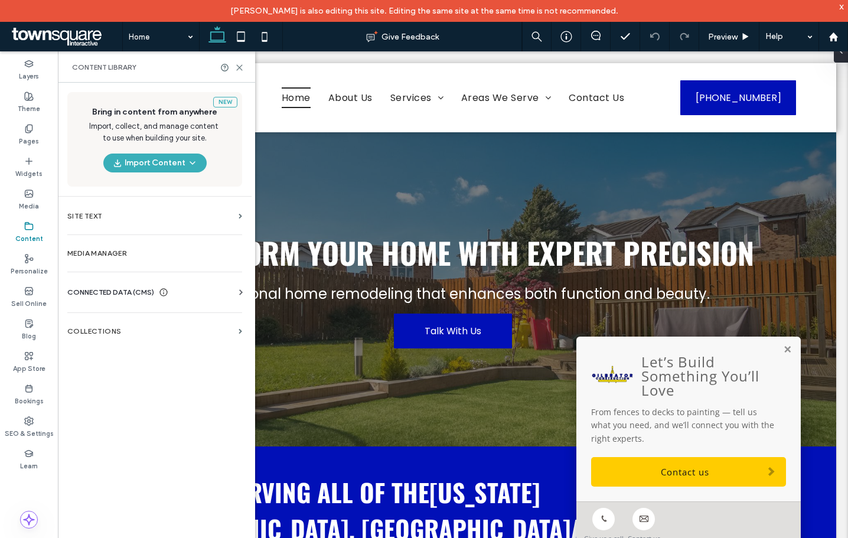
click at [112, 297] on span "CONNECTED DATA (CMS)" at bounding box center [110, 293] width 87 height 12
click at [113, 310] on section "Business Info" at bounding box center [157, 321] width 180 height 27
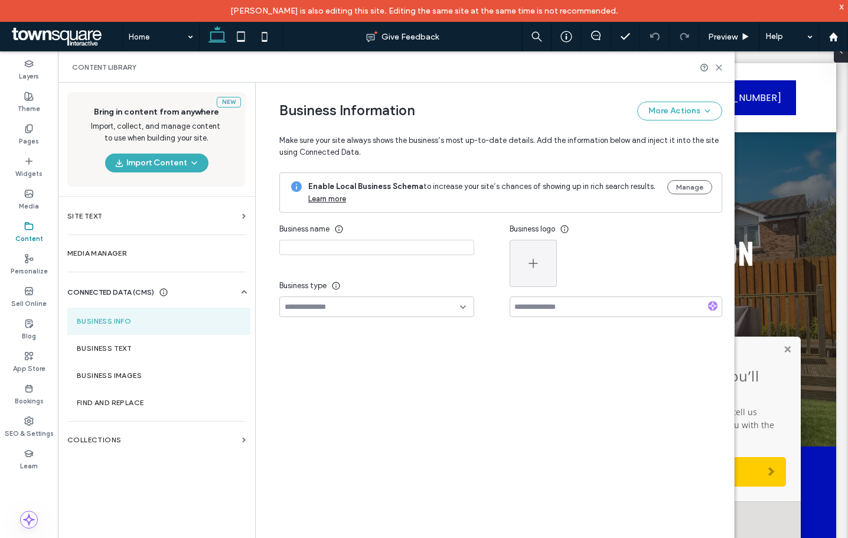
type input "**********"
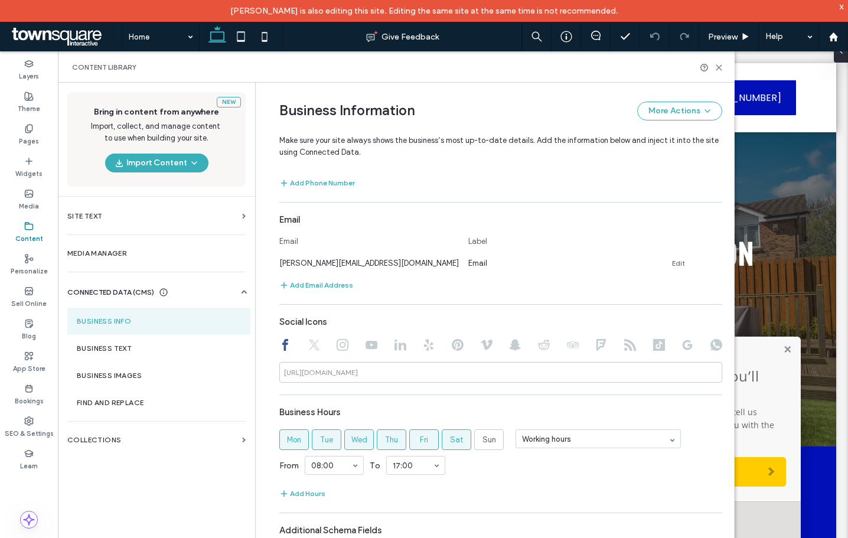
scroll to position [463, 0]
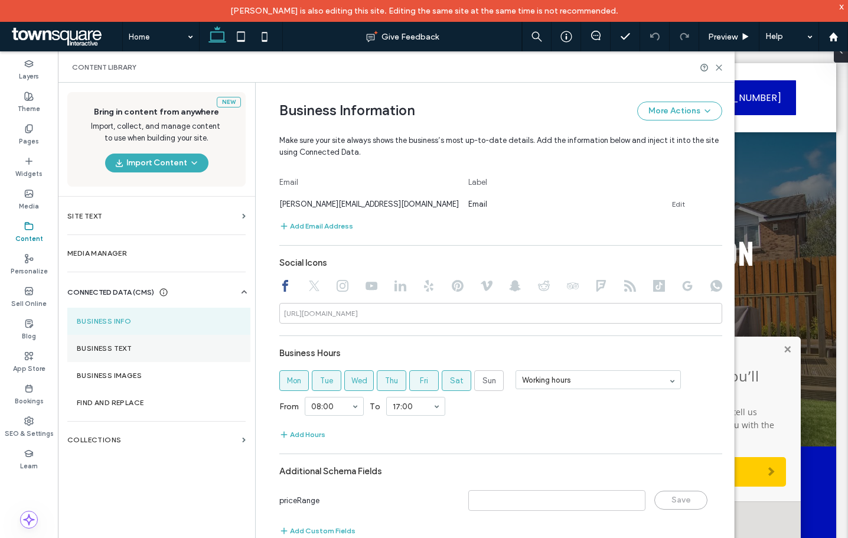
click at [119, 350] on label "Business Text" at bounding box center [159, 348] width 164 height 8
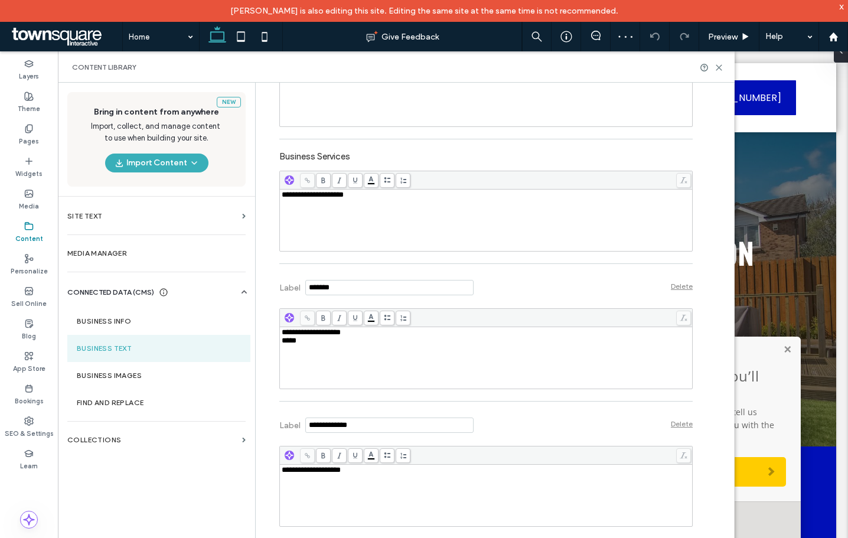
scroll to position [352, 0]
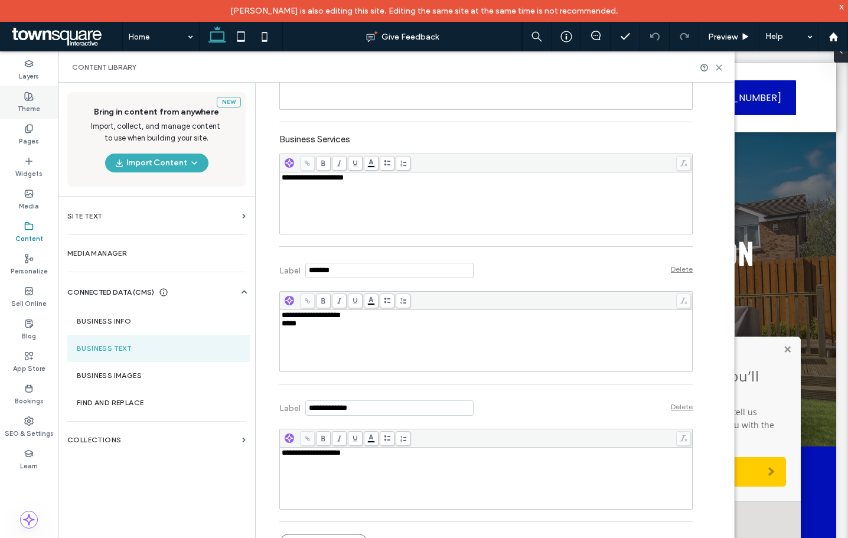
click at [37, 115] on div "Theme" at bounding box center [29, 102] width 58 height 32
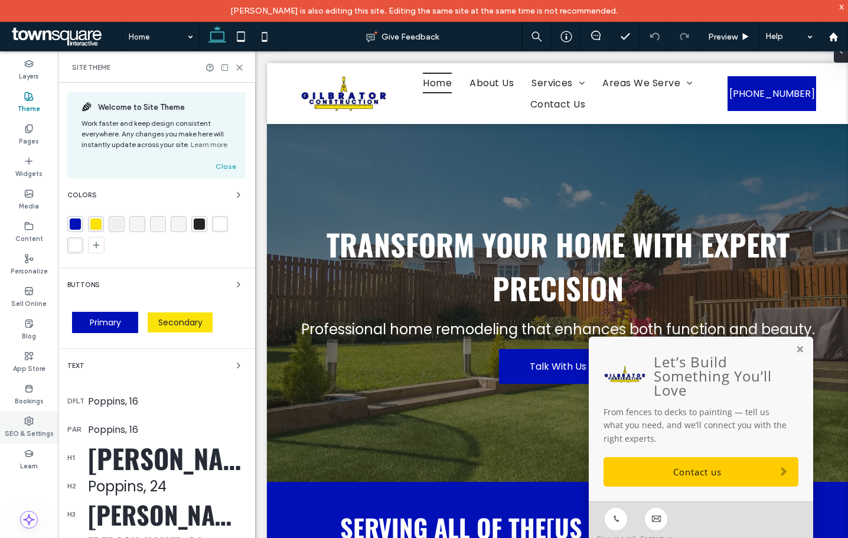
click at [30, 423] on icon at bounding box center [28, 420] width 9 height 9
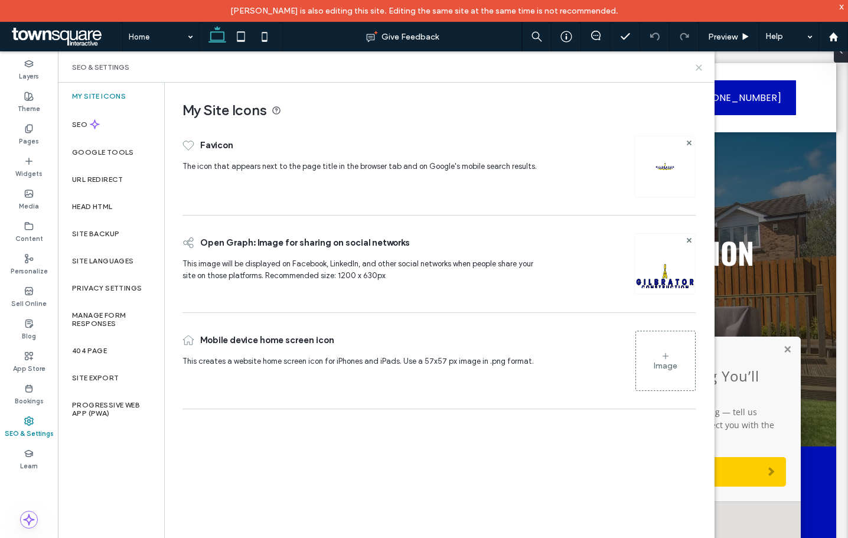
click at [697, 67] on icon at bounding box center [699, 67] width 9 height 9
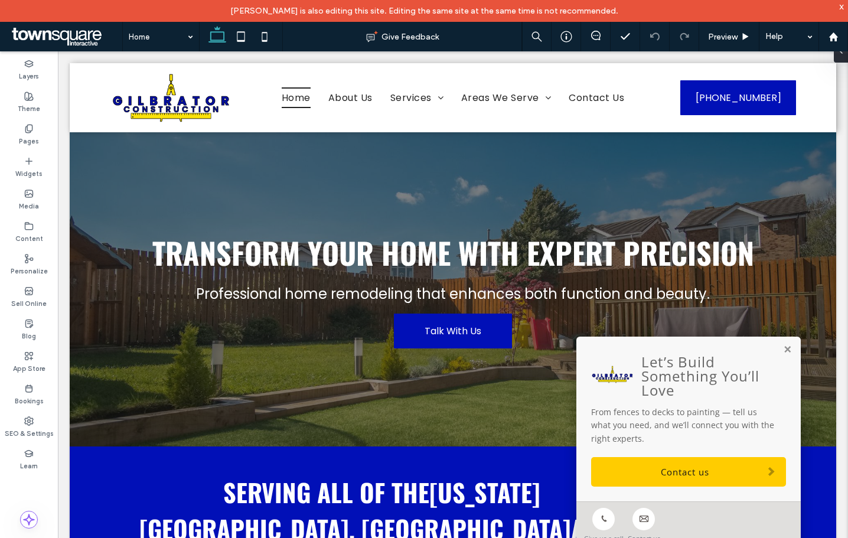
click at [842, 7] on div "x" at bounding box center [841, 6] width 5 height 10
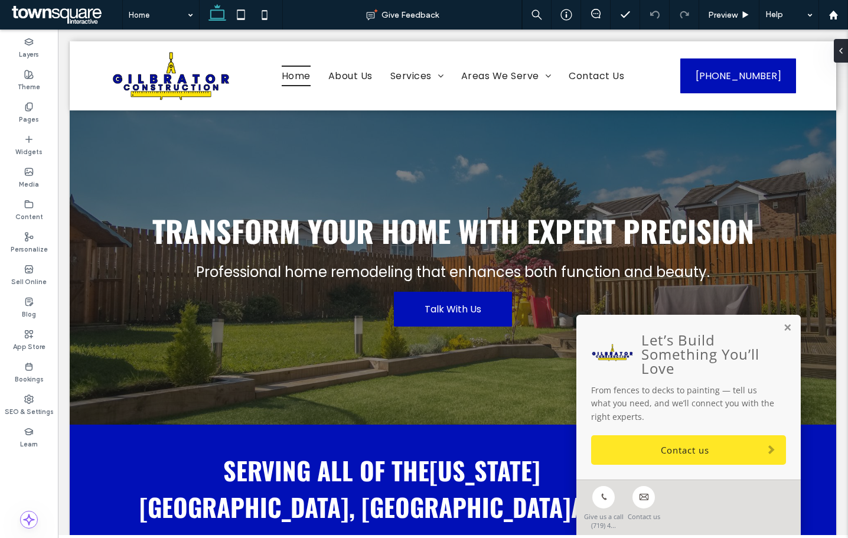
click at [688, 457] on link "Contact us" at bounding box center [688, 450] width 195 height 30
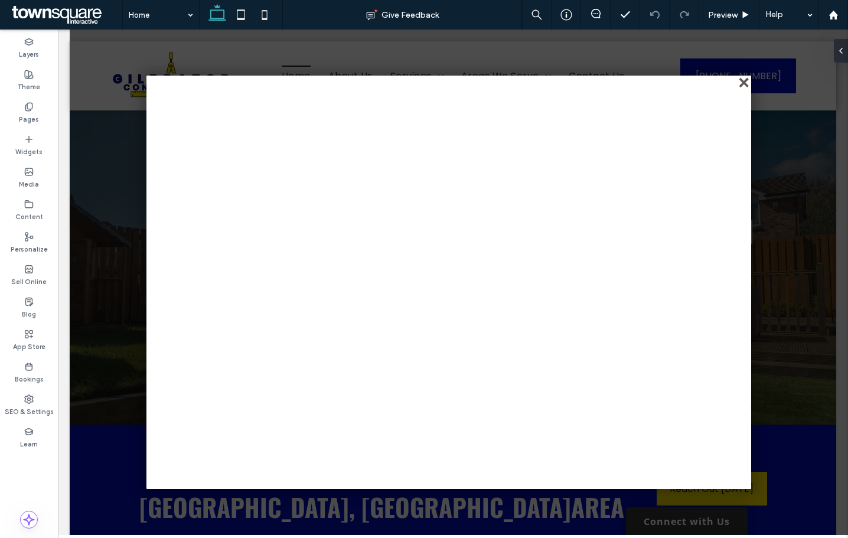
click at [744, 81] on div "close" at bounding box center [745, 83] width 9 height 9
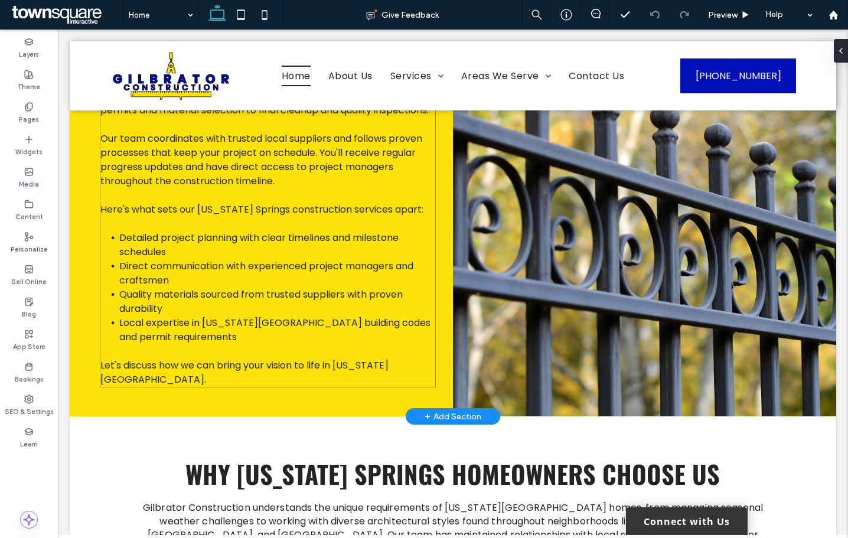
scroll to position [1890, 0]
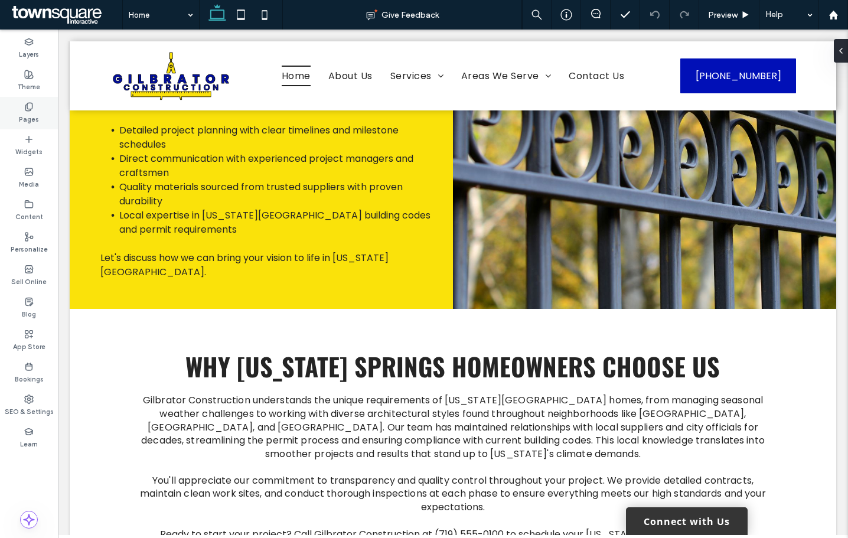
click at [28, 113] on label "Pages" at bounding box center [29, 118] width 20 height 13
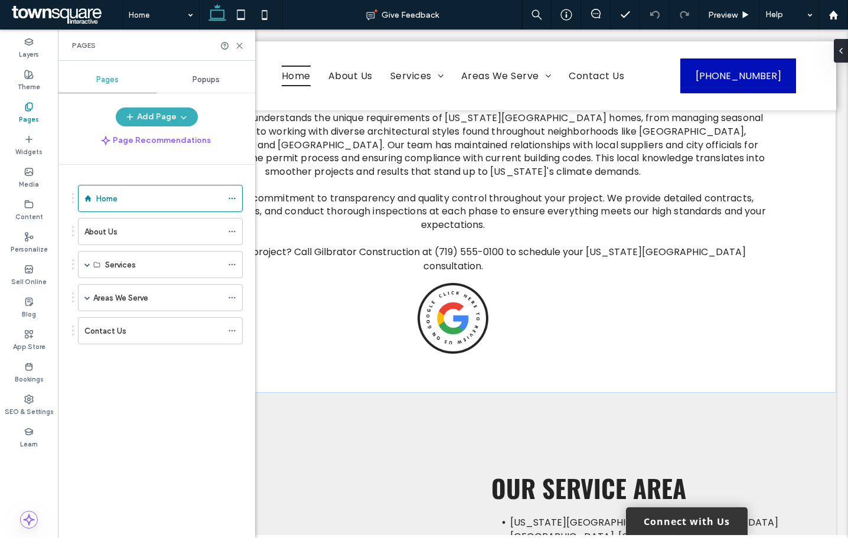
scroll to position [2245, 0]
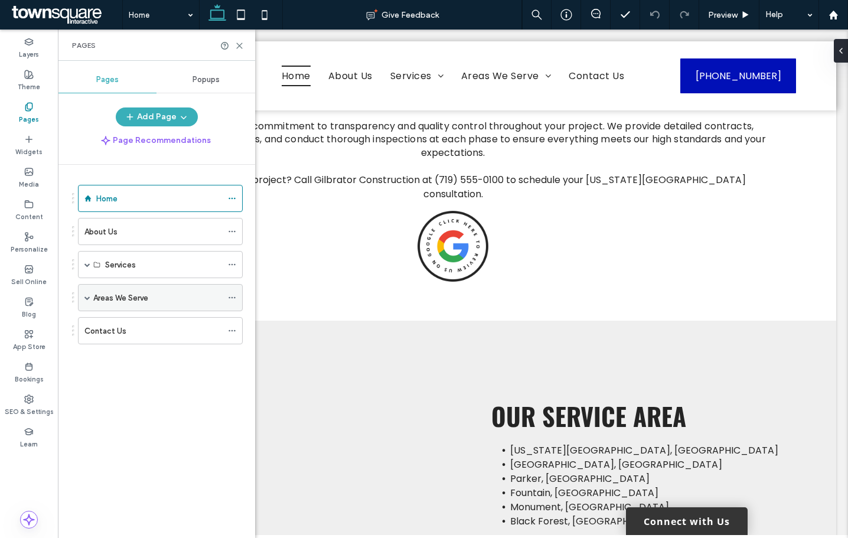
click at [125, 303] on label "Areas We Serve" at bounding box center [120, 298] width 55 height 21
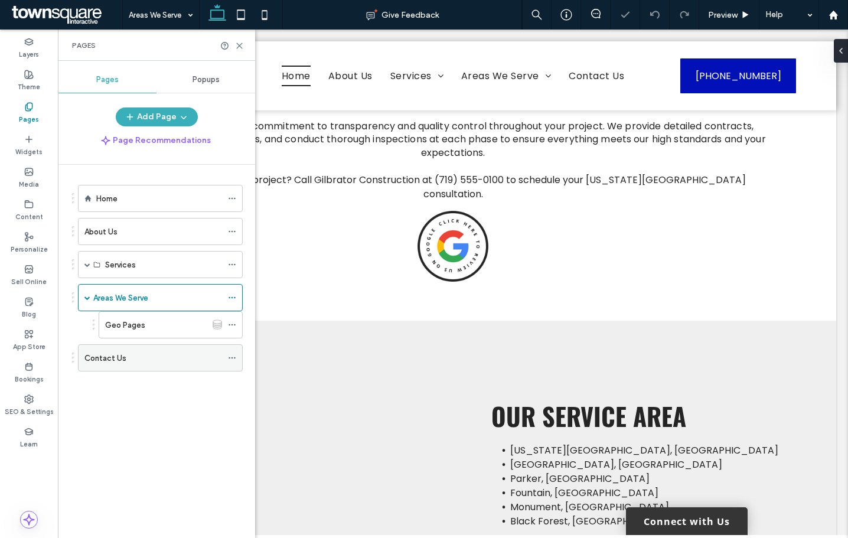
click at [129, 358] on div "Contact Us" at bounding box center [153, 358] width 138 height 12
click at [240, 45] on use at bounding box center [239, 45] width 5 height 5
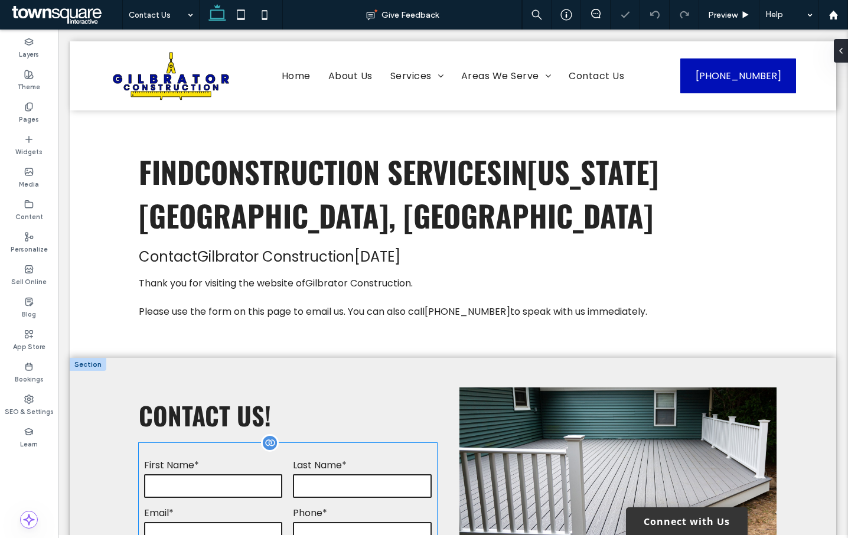
scroll to position [354, 0]
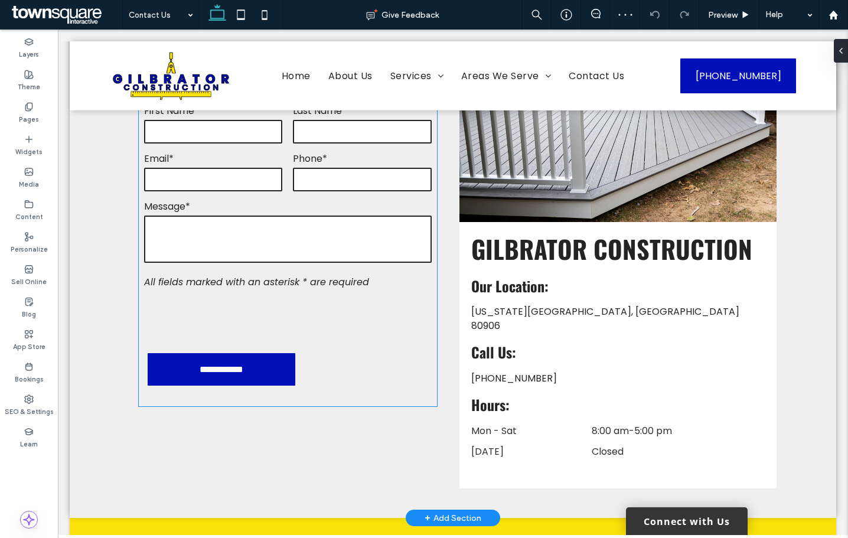
click at [363, 308] on div at bounding box center [288, 318] width 298 height 46
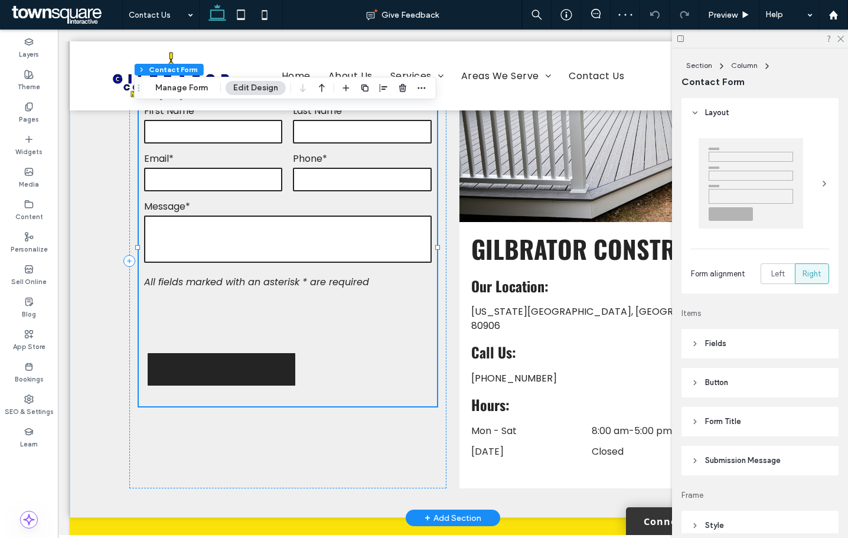
type input "*"
type input "***"
type input "*"
type input "***"
type input "*"
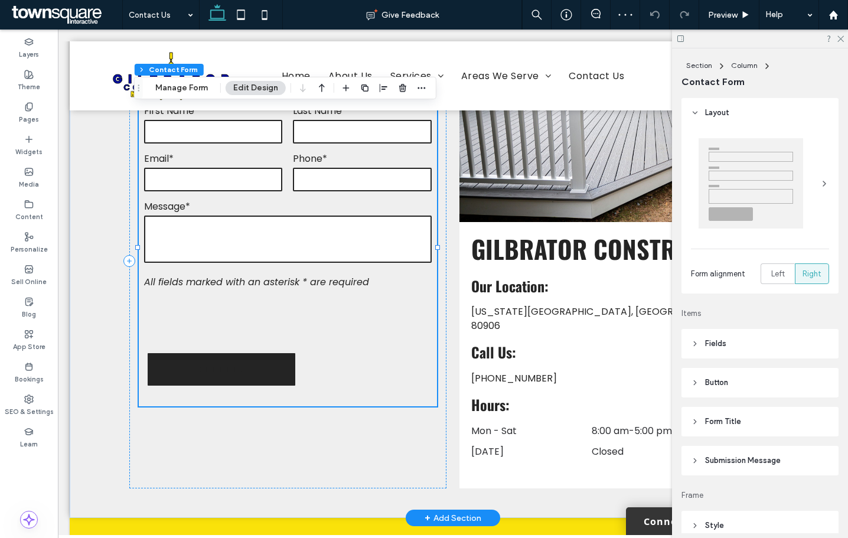
type input "*"
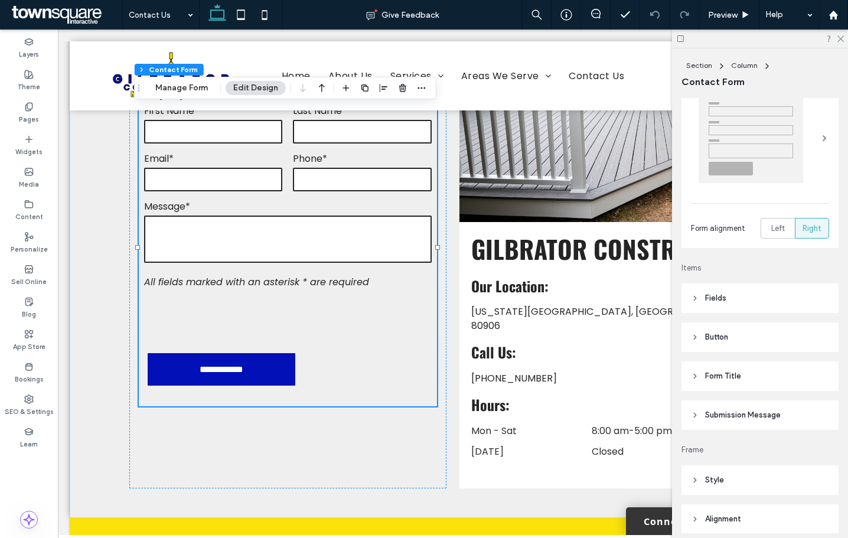
scroll to position [59, 0]
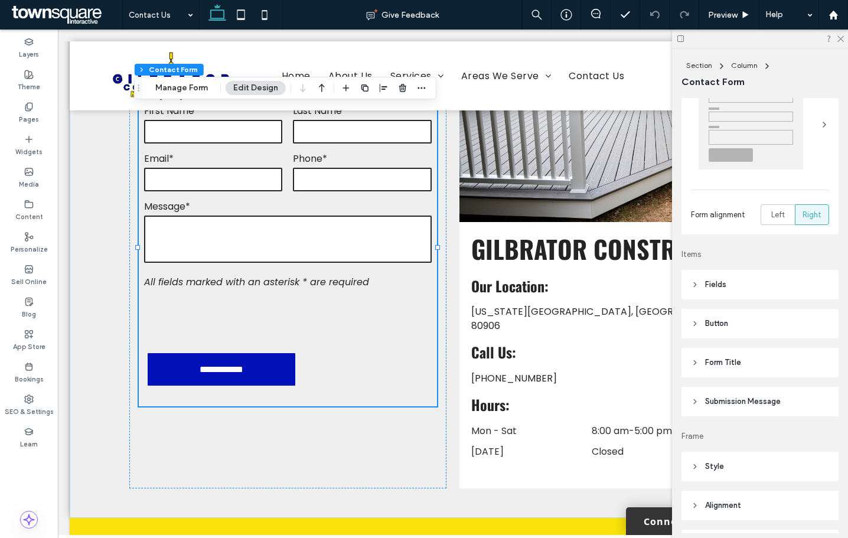
click at [726, 405] on span "Submission Message" at bounding box center [743, 402] width 76 height 12
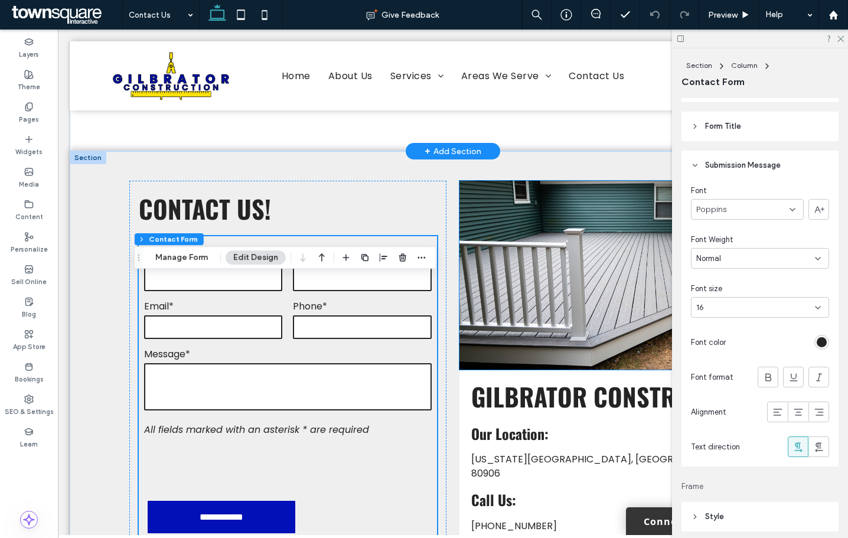
scroll to position [118, 0]
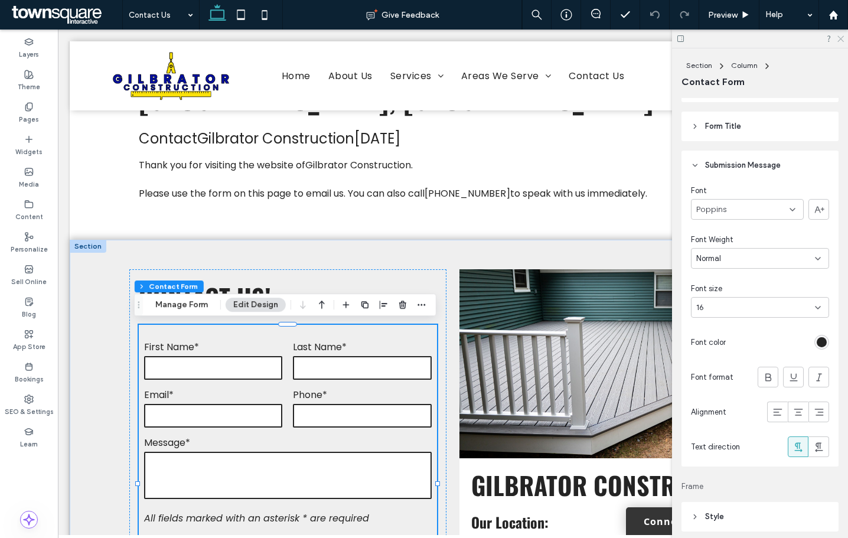
click at [843, 37] on use at bounding box center [841, 39] width 6 height 6
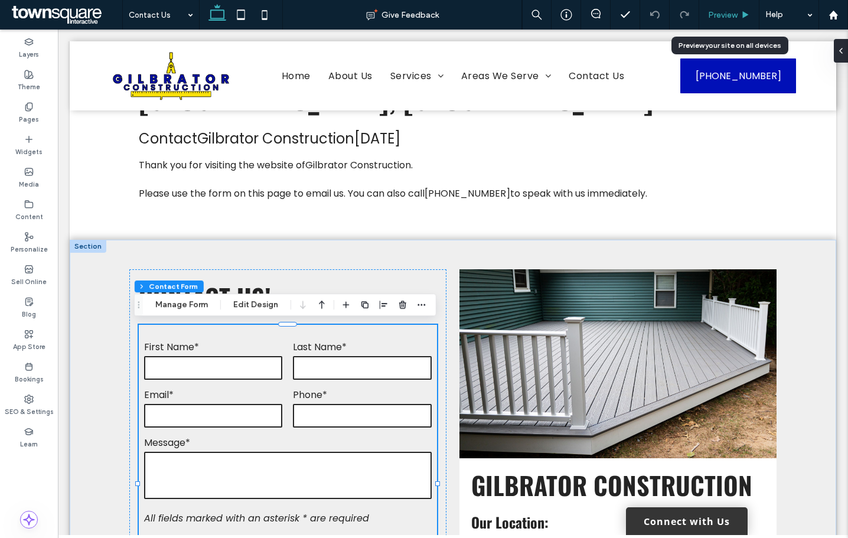
click at [739, 22] on div "Preview" at bounding box center [729, 15] width 60 height 30
click at [725, 18] on span "Preview" at bounding box center [723, 15] width 30 height 10
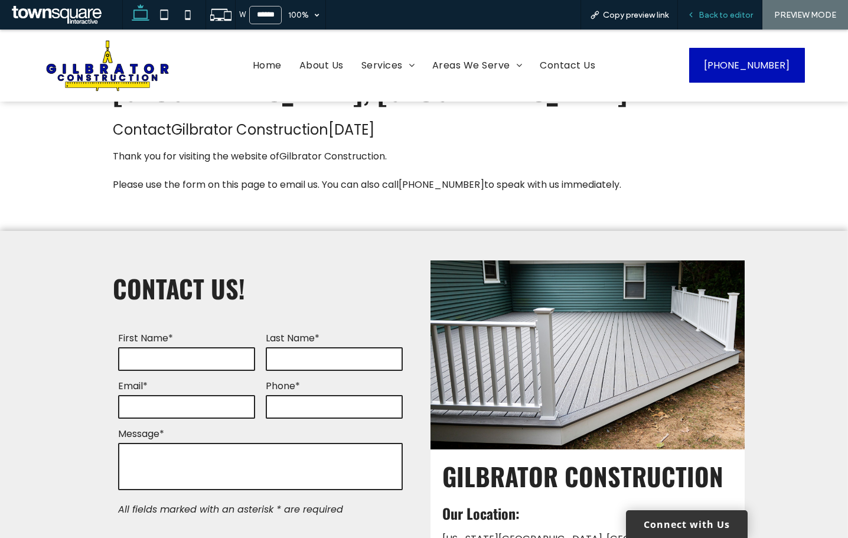
scroll to position [110, 0]
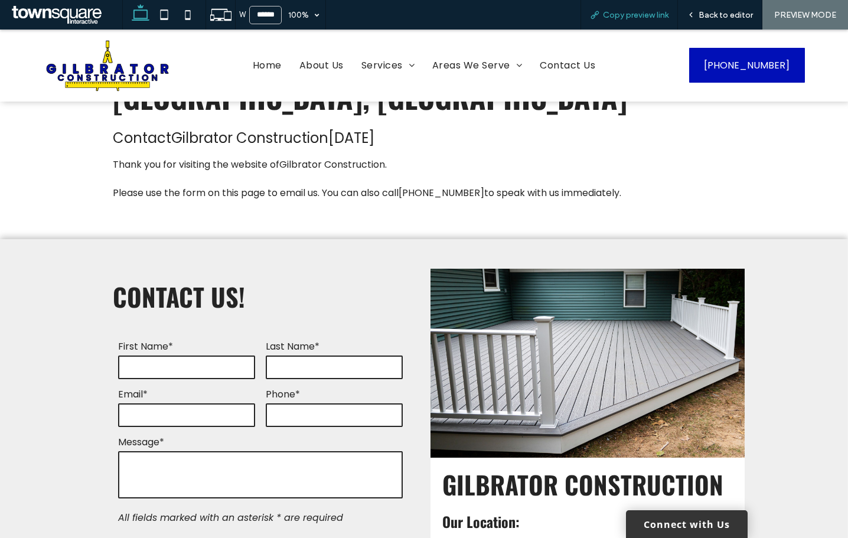
click at [669, 20] on div "Copy preview link" at bounding box center [629, 15] width 97 height 30
click at [626, 6] on div "Copy preview link" at bounding box center [629, 15] width 97 height 30
click at [623, 15] on span "Copy preview link" at bounding box center [636, 15] width 66 height 10
click at [703, 12] on span "Back to editor" at bounding box center [726, 15] width 54 height 10
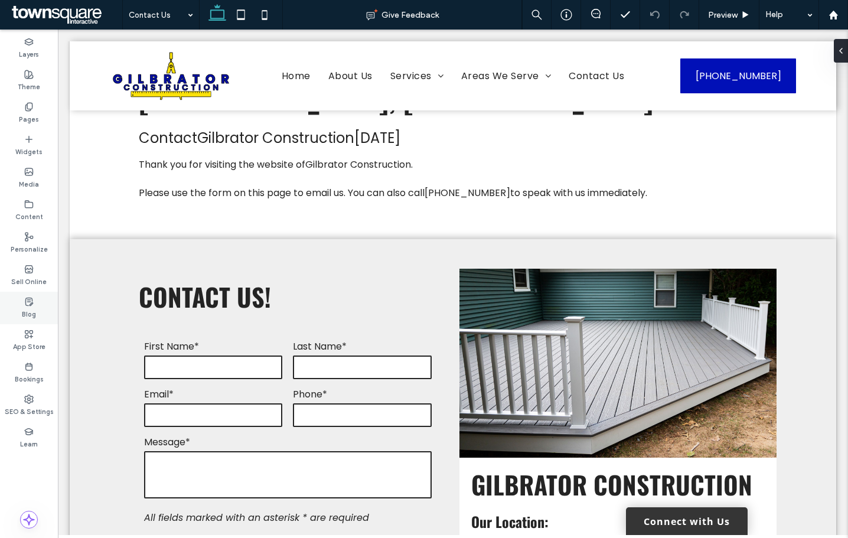
scroll to position [118, 0]
click at [30, 390] on div "SEO & Settings" at bounding box center [29, 405] width 58 height 32
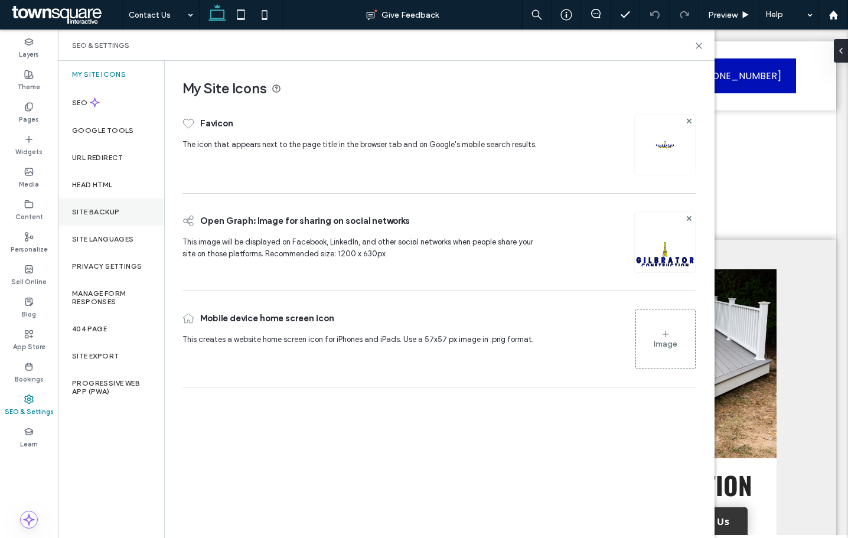
click at [91, 214] on label "Site Backup" at bounding box center [95, 212] width 47 height 8
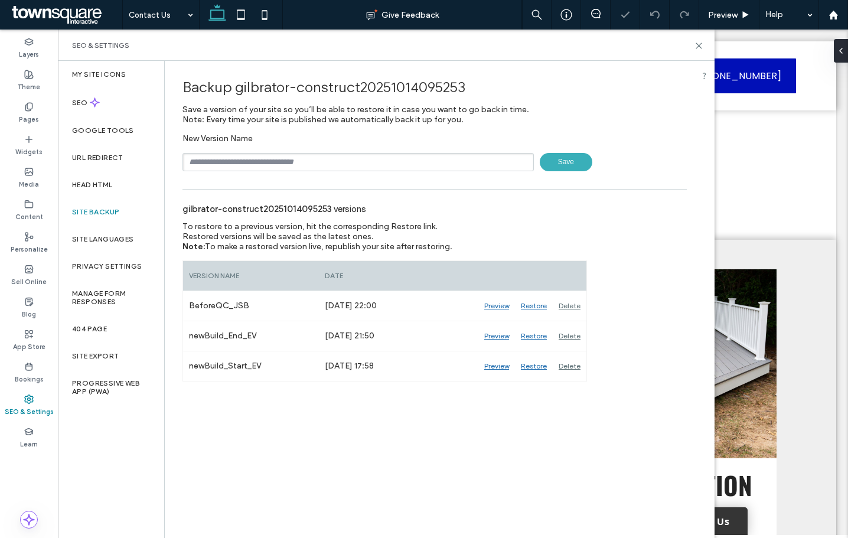
click at [214, 157] on input "text" at bounding box center [358, 162] width 351 height 18
type input "**********"
click at [564, 160] on span "Save" at bounding box center [566, 162] width 53 height 18
